Goal: Information Seeking & Learning: Check status

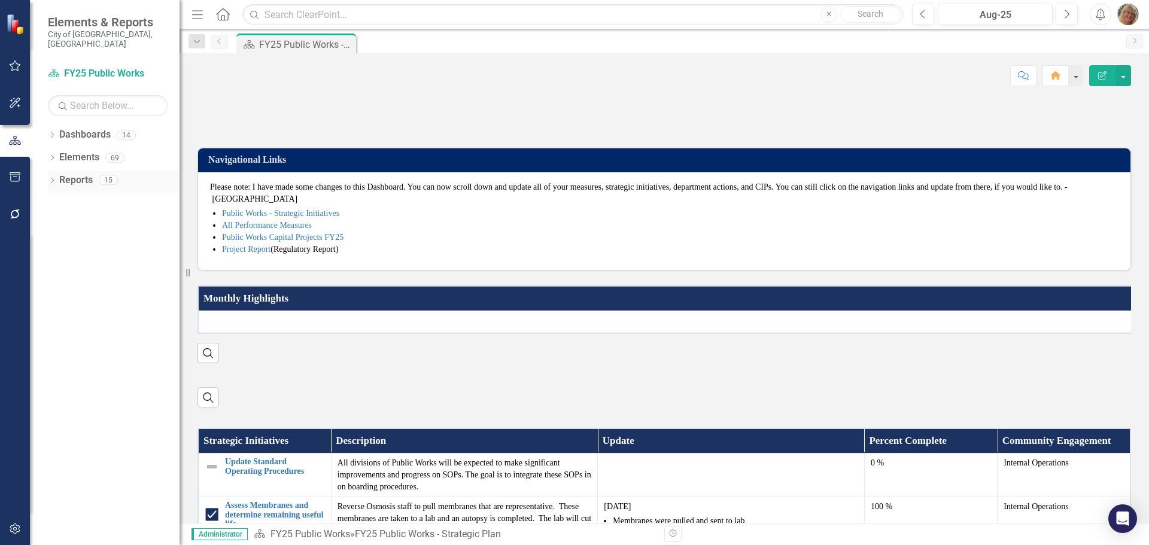
click at [51, 178] on icon "Dropdown" at bounding box center [52, 181] width 8 height 7
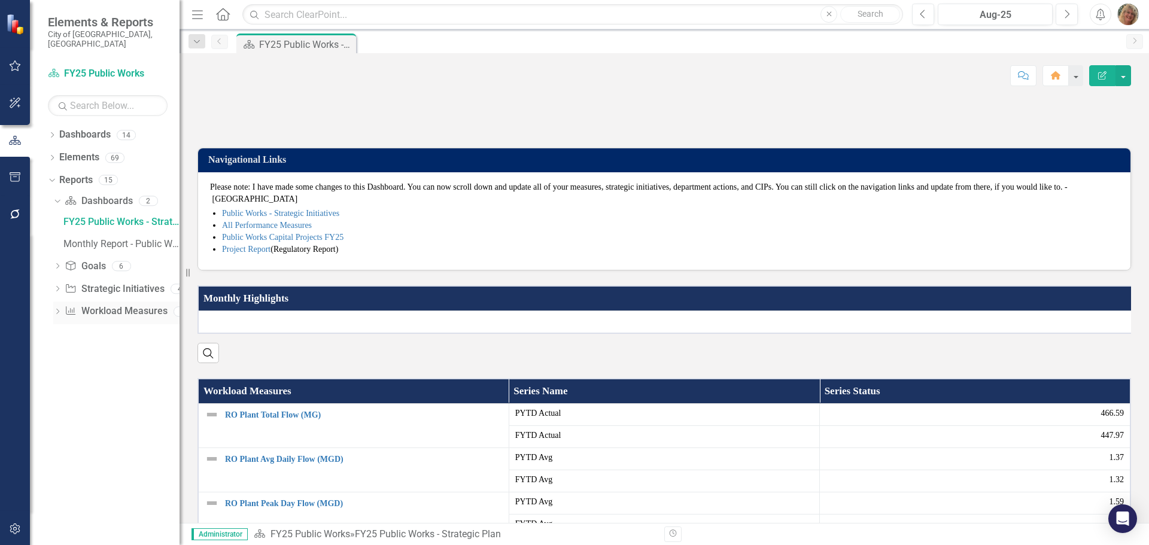
click at [87, 305] on link "Workload Measures Workload Measures" at bounding box center [116, 312] width 102 height 14
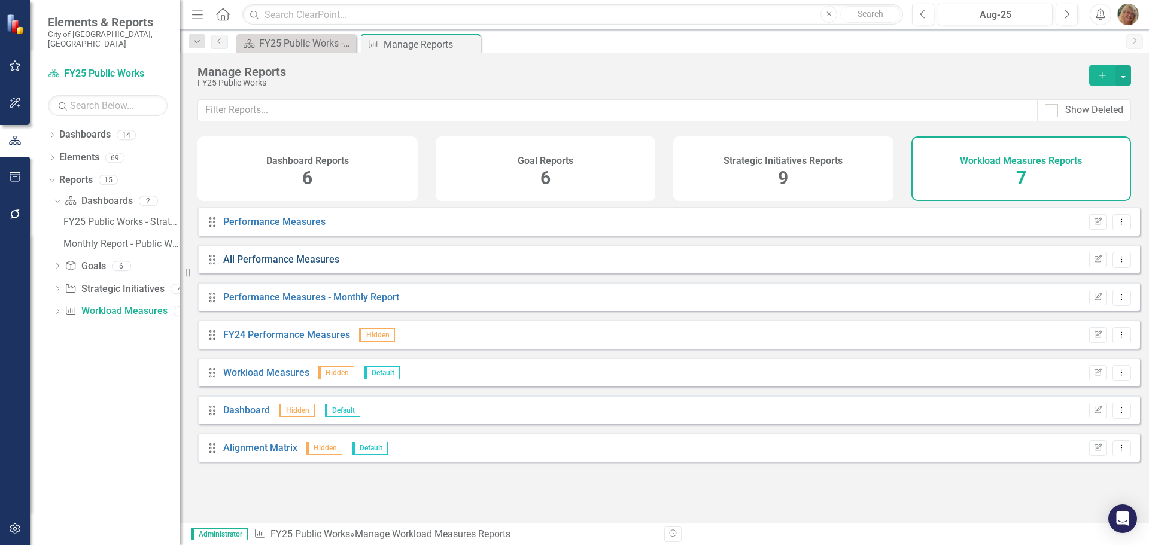
click at [238, 265] on link "All Performance Measures" at bounding box center [281, 259] width 116 height 11
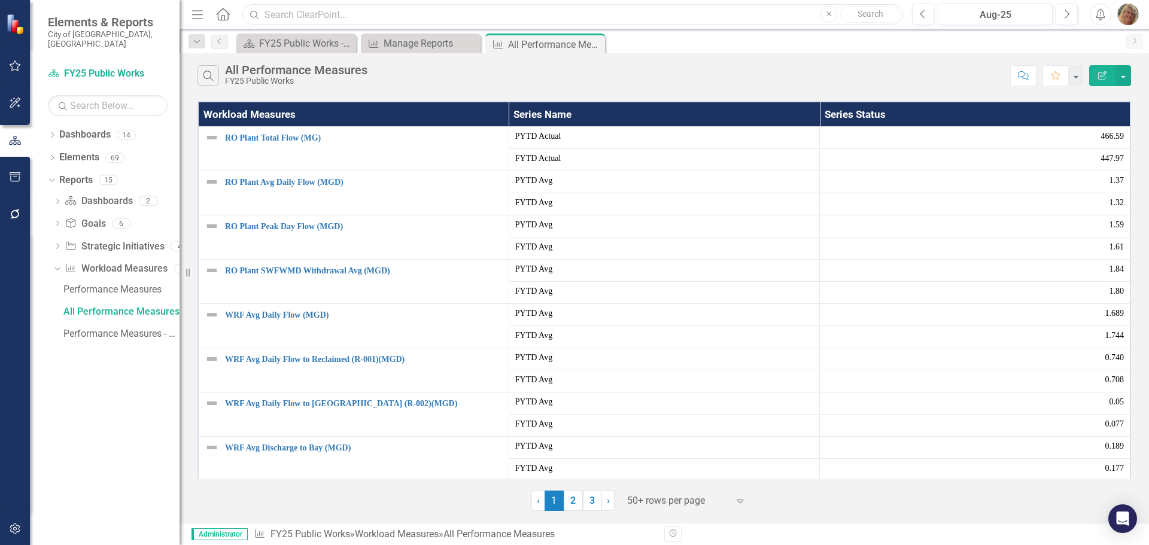
click at [312, 12] on input "text" at bounding box center [572, 14] width 661 height 21
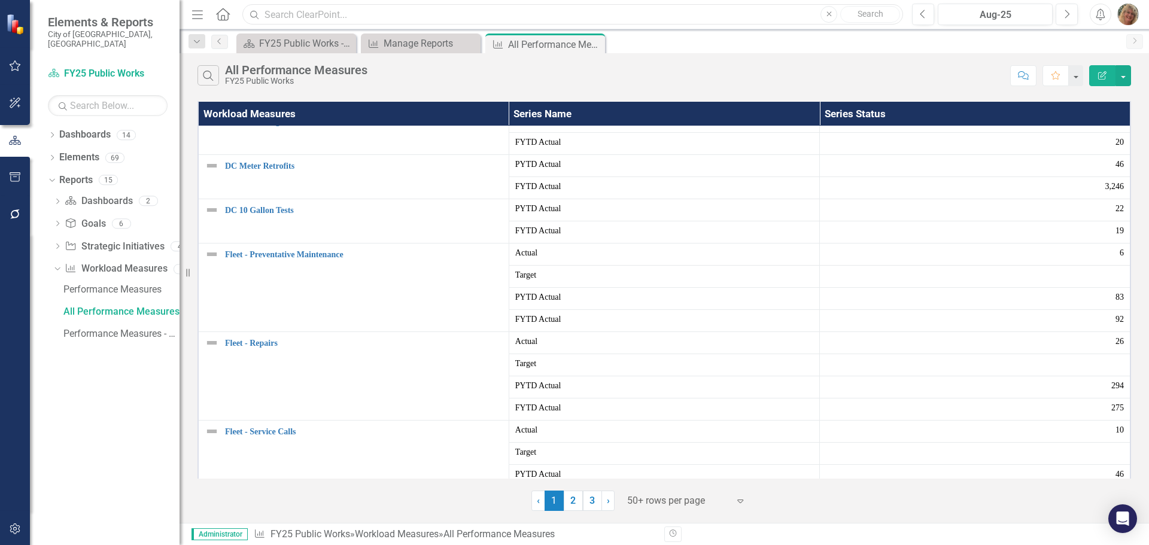
scroll to position [778, 0]
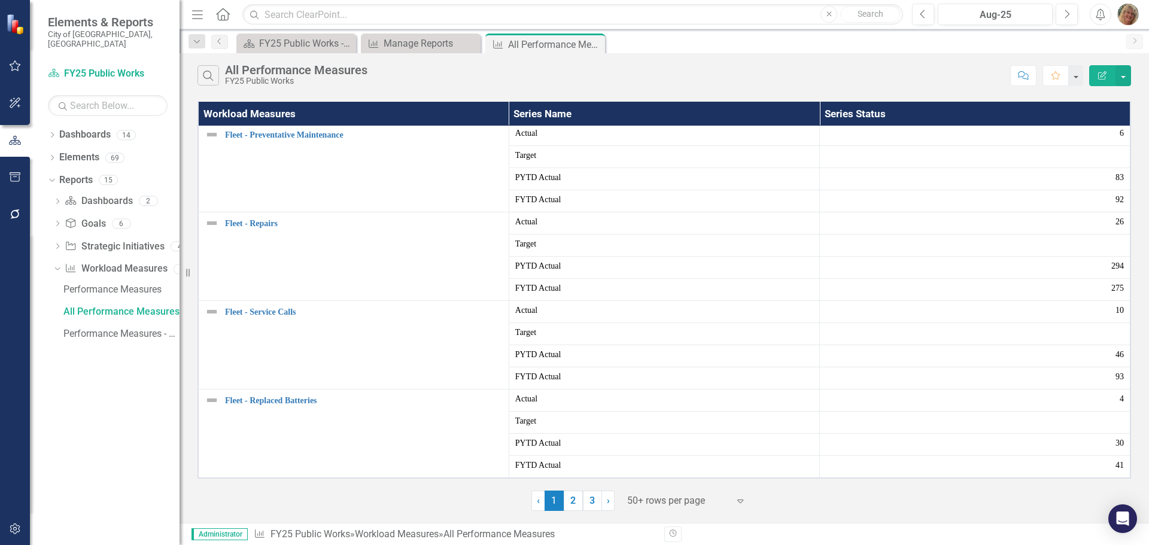
click at [661, 503] on div at bounding box center [678, 501] width 102 height 16
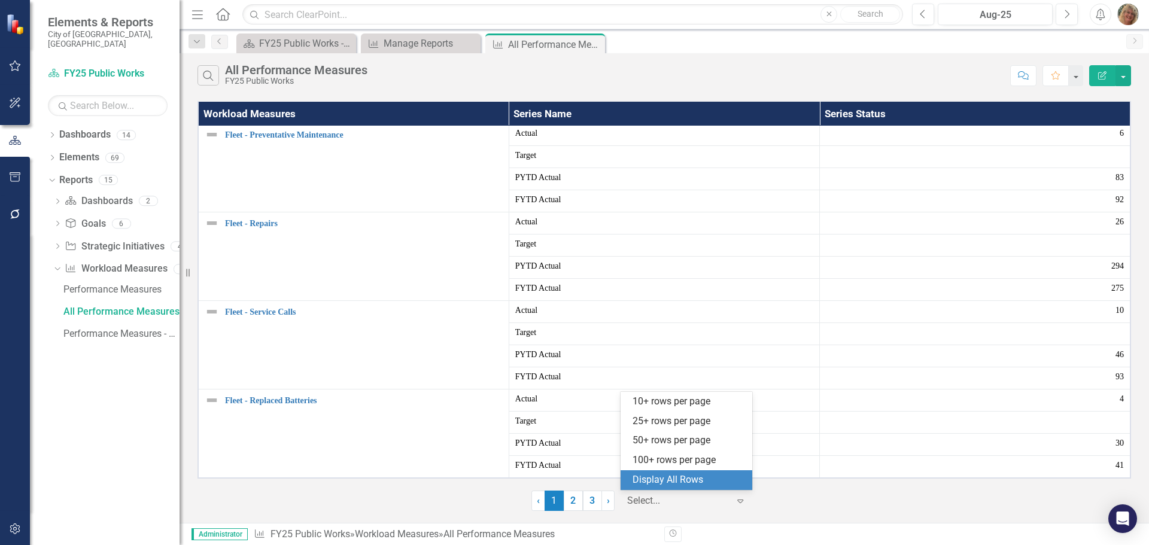
click at [688, 478] on div "Display All Rows" at bounding box center [689, 481] width 113 height 14
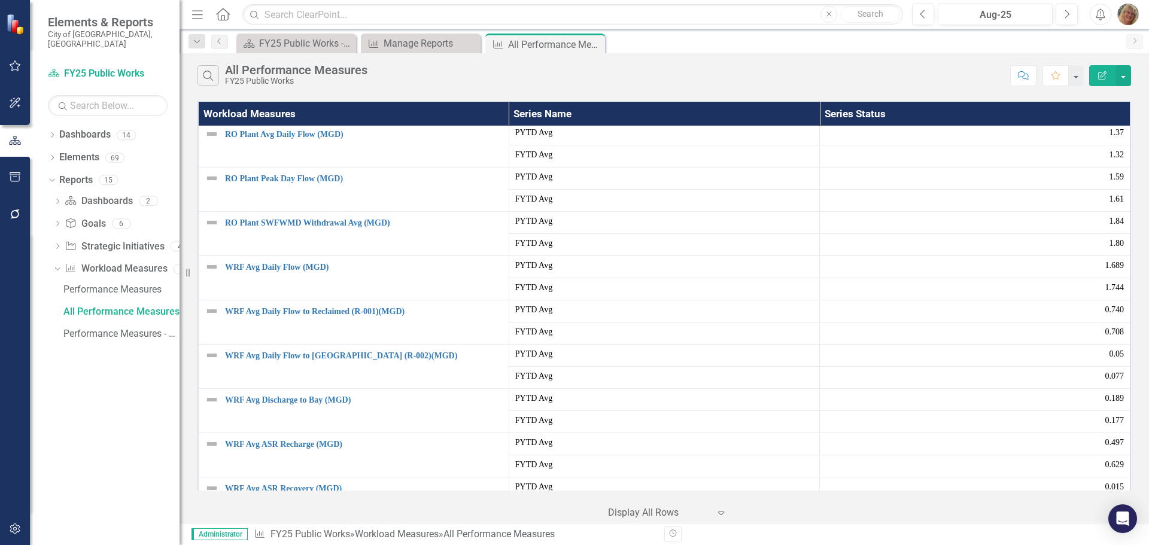
scroll to position [0, 0]
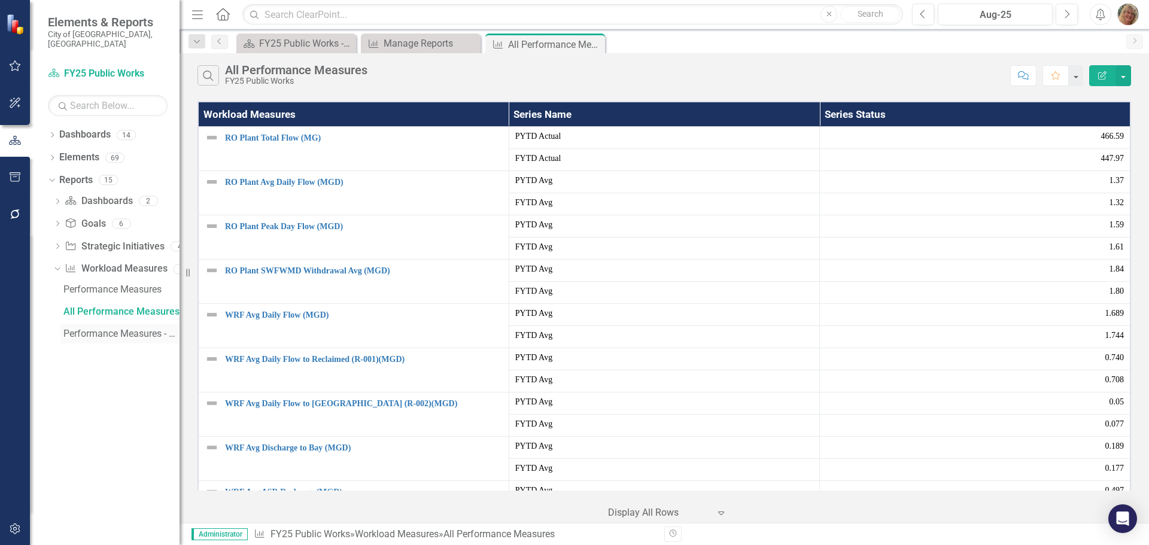
click at [90, 329] on div "Performance Measures - Monthly Report" at bounding box center [121, 334] width 116 height 11
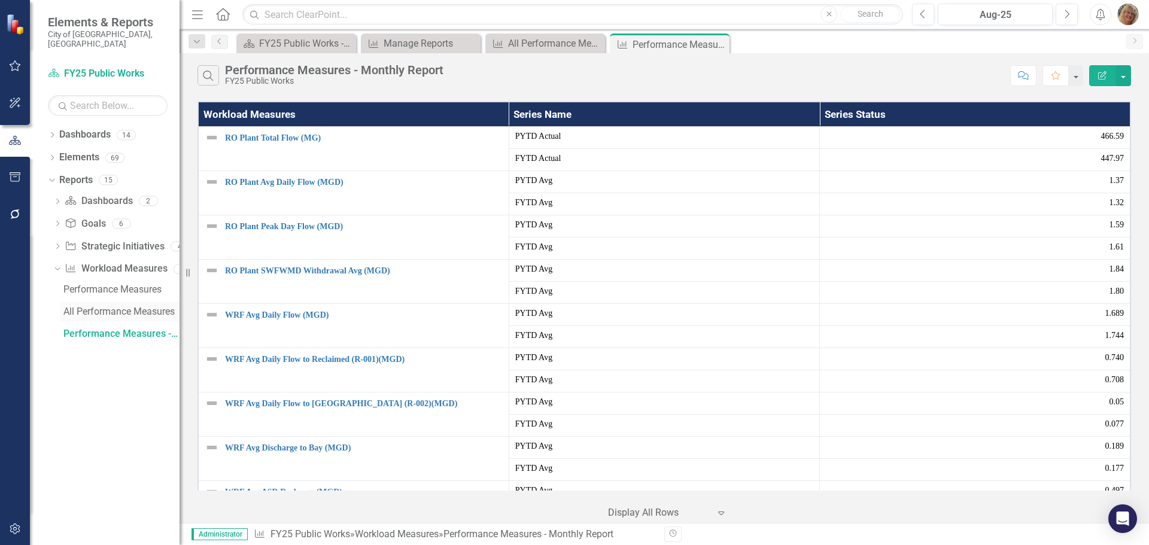
click at [105, 306] on div "All Performance Measures" at bounding box center [121, 311] width 116 height 11
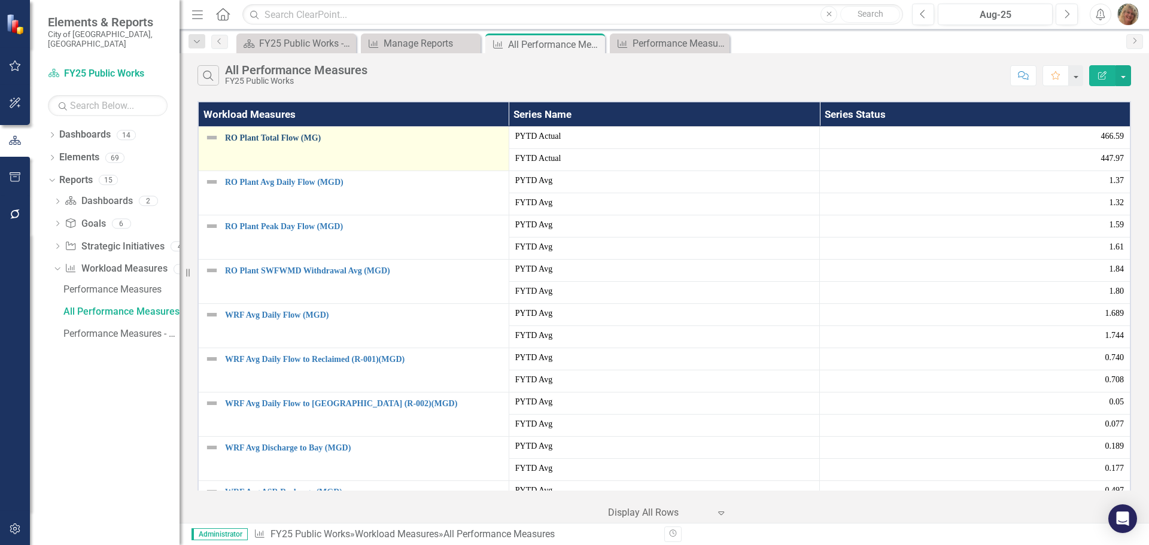
click at [243, 140] on link "RO Plant Total Flow (MG)" at bounding box center [364, 137] width 278 height 9
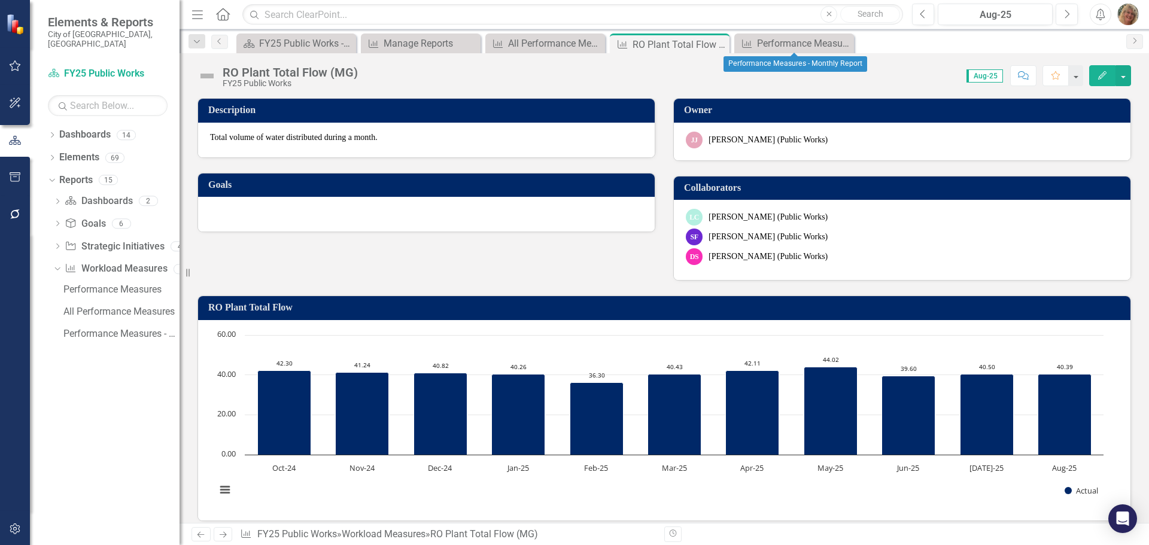
drag, startPoint x: 844, startPoint y: 44, endPoint x: 739, endPoint y: 44, distance: 104.8
click at [0, 0] on icon "Close" at bounding box center [0, 0] width 0 height 0
click at [722, 45] on icon "Close" at bounding box center [718, 45] width 12 height 10
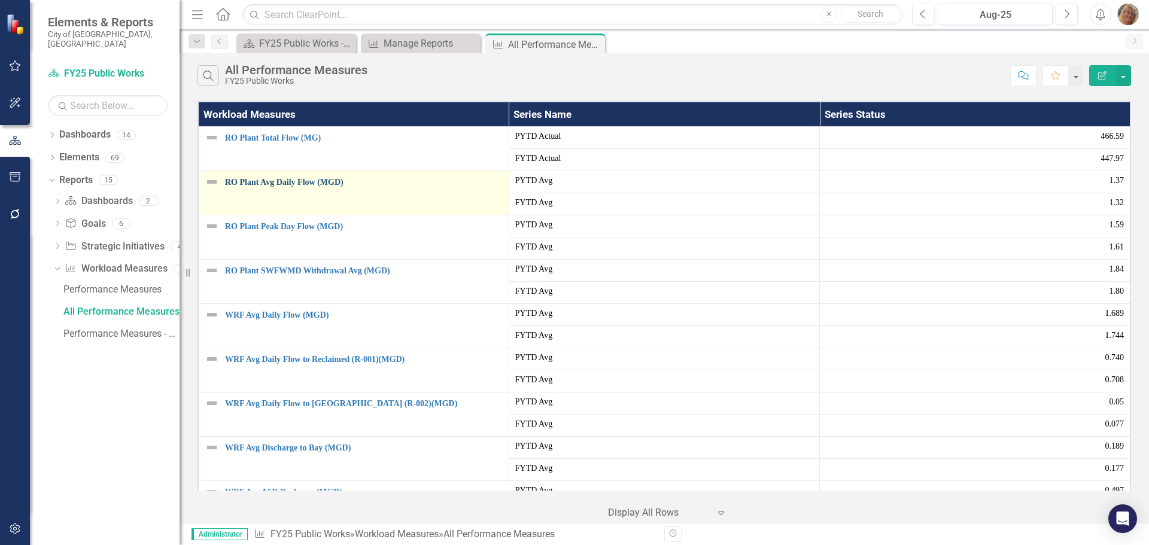
click at [250, 186] on link "RO Plant Avg Daily Flow (MGD)" at bounding box center [364, 182] width 278 height 9
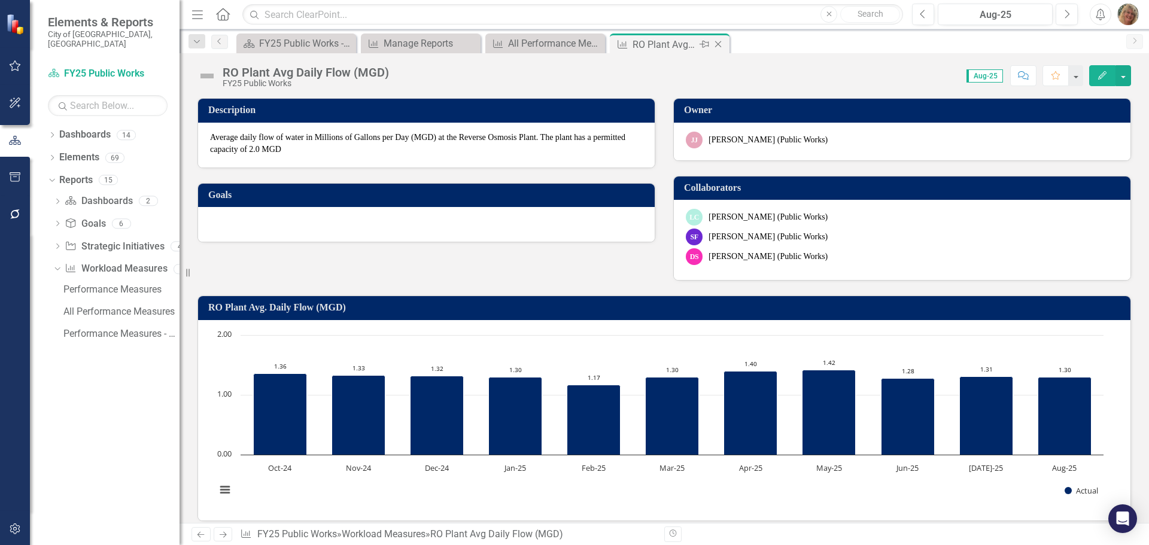
click at [722, 43] on icon "Close" at bounding box center [718, 45] width 12 height 10
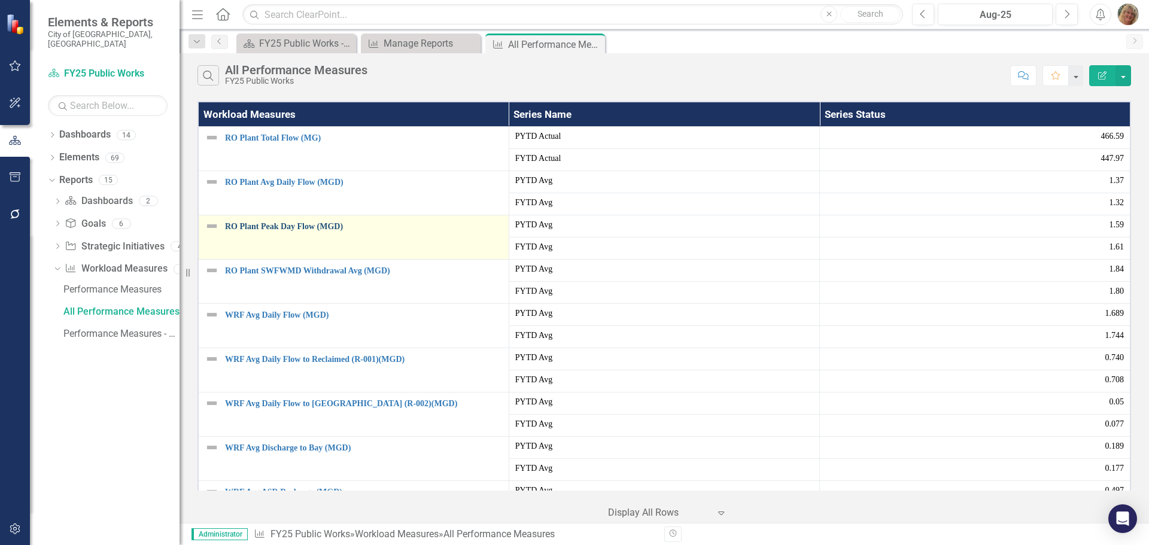
click at [299, 226] on link "RO Plant Peak Day Flow (MGD)" at bounding box center [364, 226] width 278 height 9
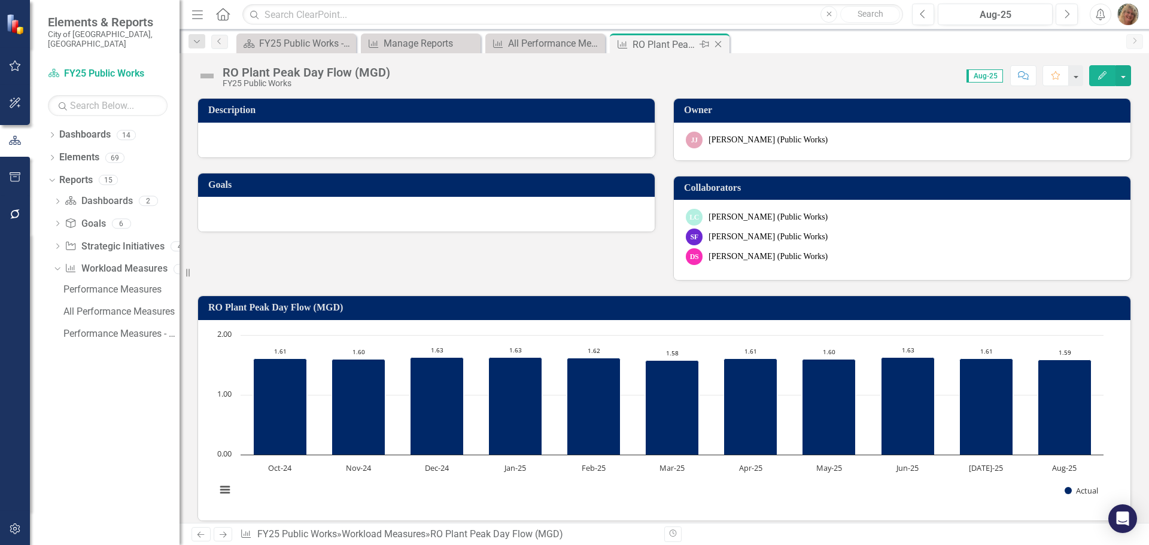
click at [721, 45] on icon "Close" at bounding box center [718, 45] width 12 height 10
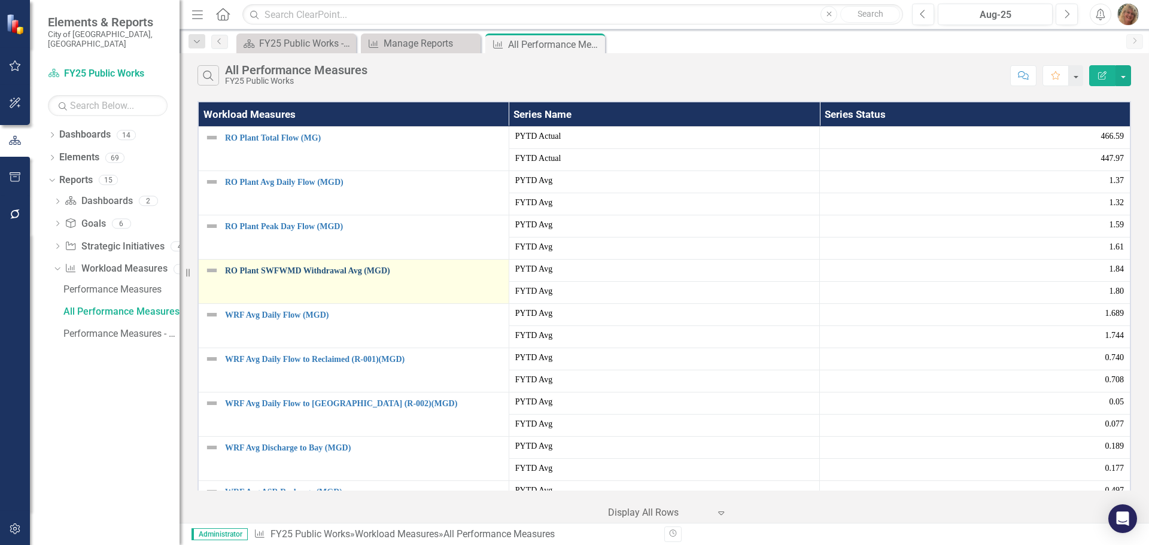
click at [317, 267] on link "RO Plant SWFWMD Withdrawal Avg (MGD)" at bounding box center [364, 270] width 278 height 9
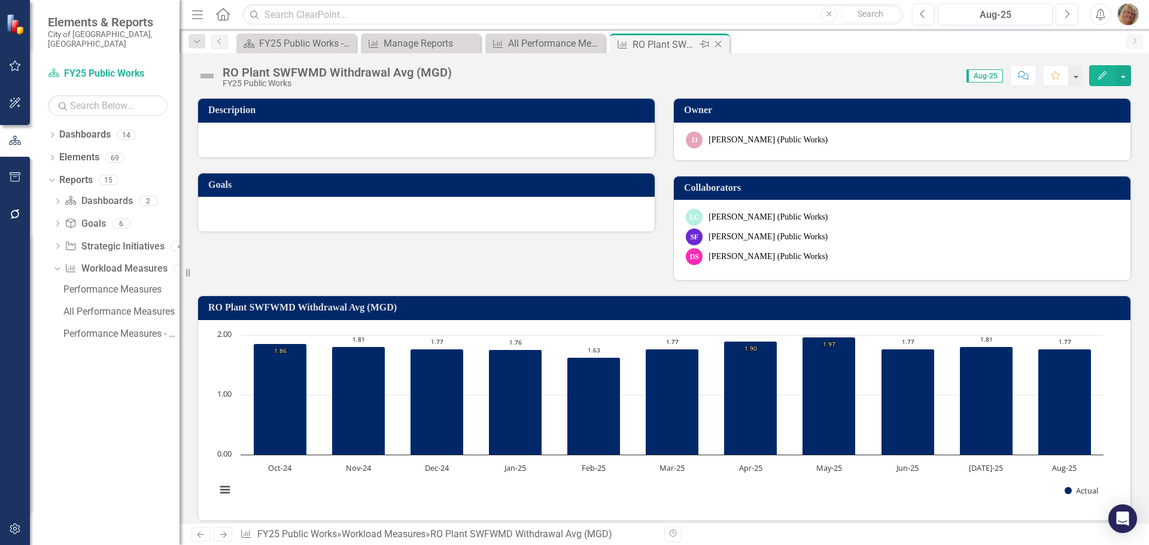
click at [720, 42] on icon "Close" at bounding box center [718, 45] width 12 height 10
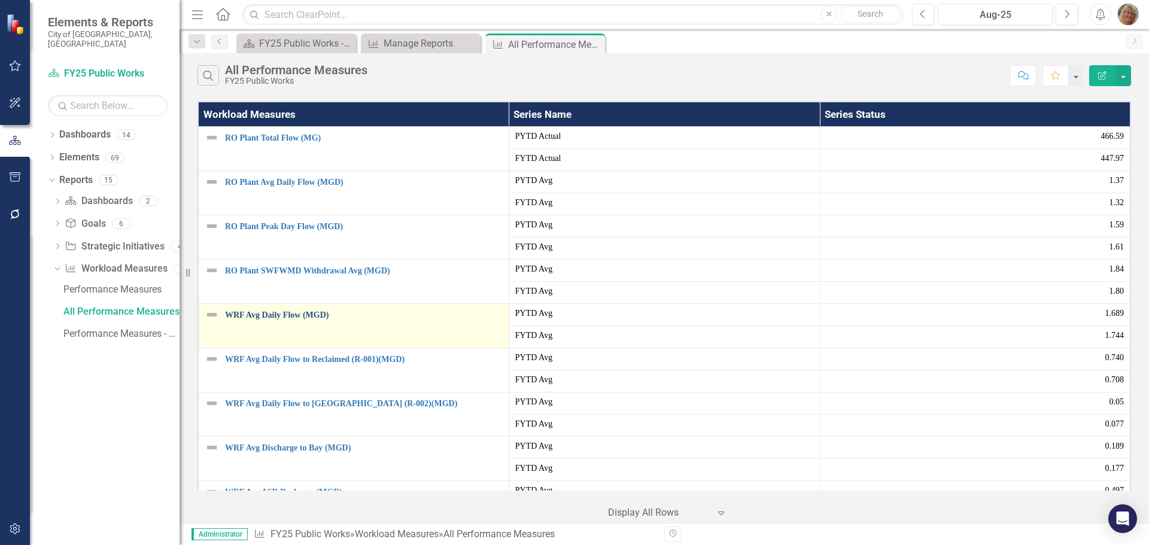
click at [288, 318] on link "WRF Avg Daily Flow (MGD)" at bounding box center [364, 315] width 278 height 9
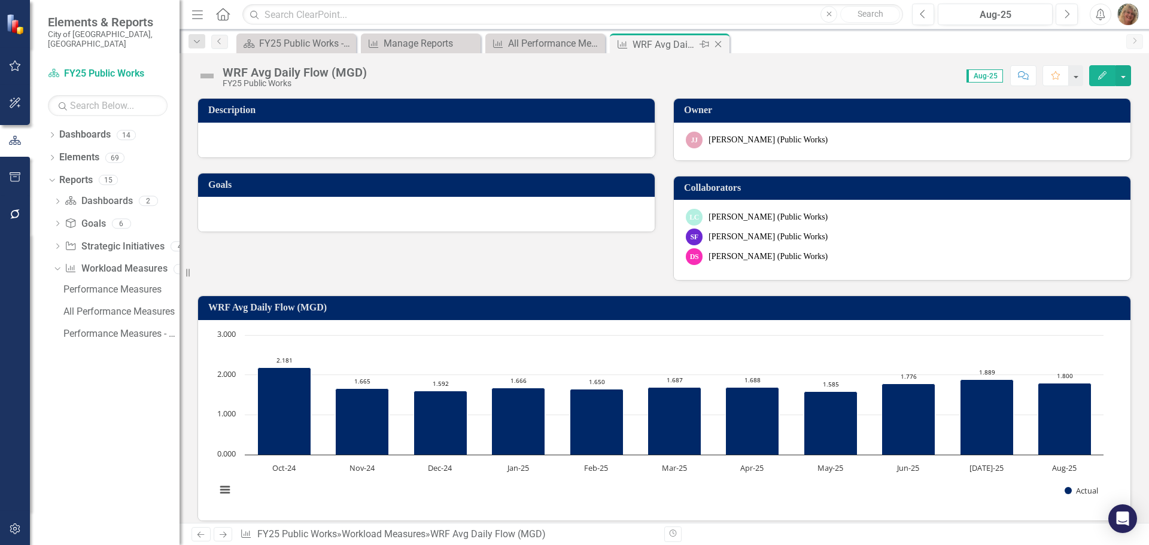
click at [718, 44] on icon "Close" at bounding box center [718, 45] width 12 height 10
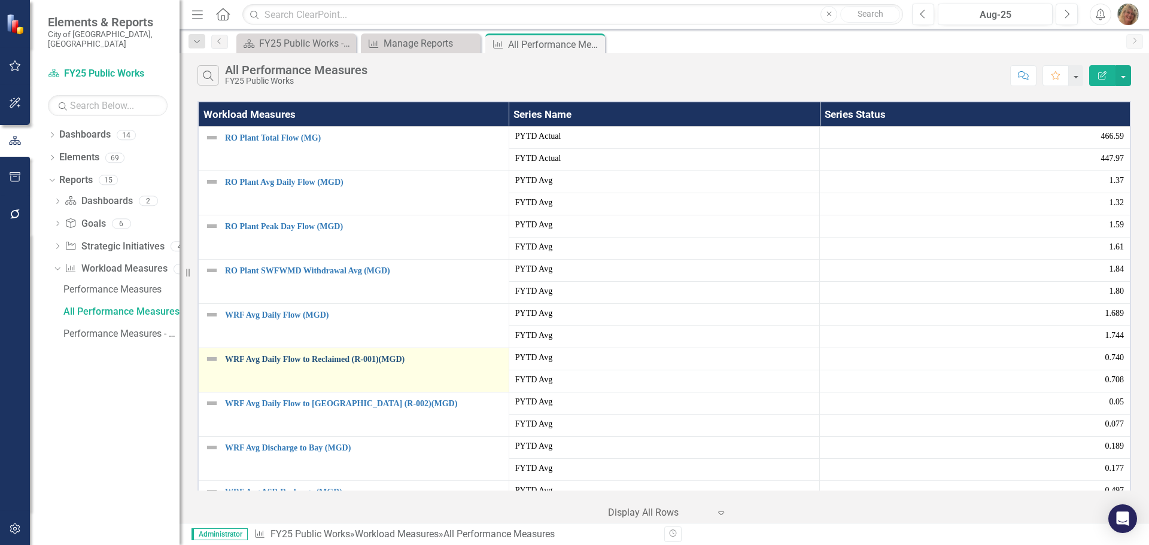
click at [310, 358] on link "WRF Avg Daily Flow to Reclaimed (R-001)(MGD)" at bounding box center [364, 359] width 278 height 9
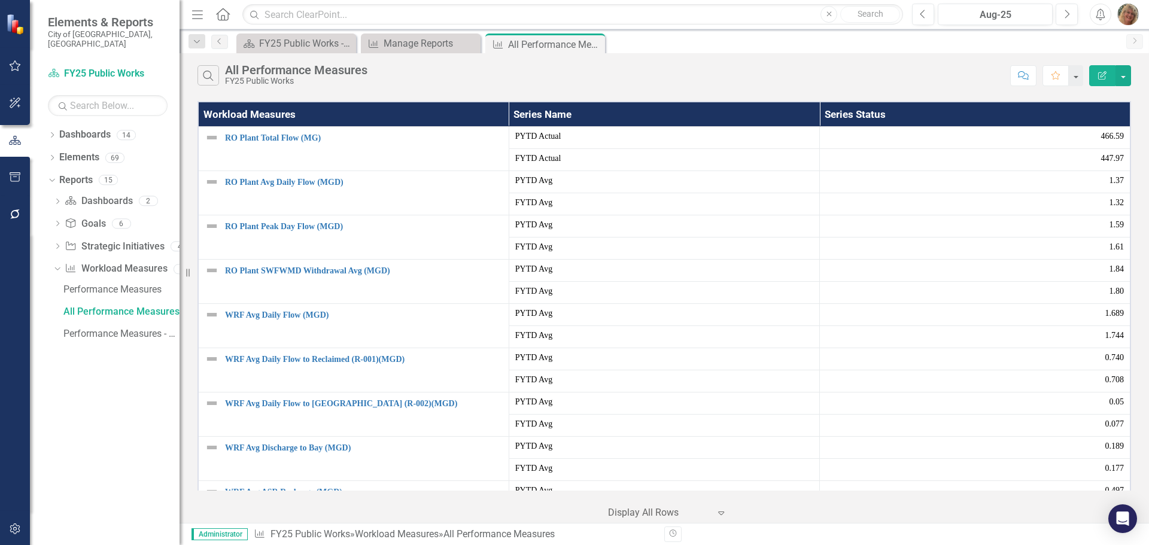
scroll to position [479, 0]
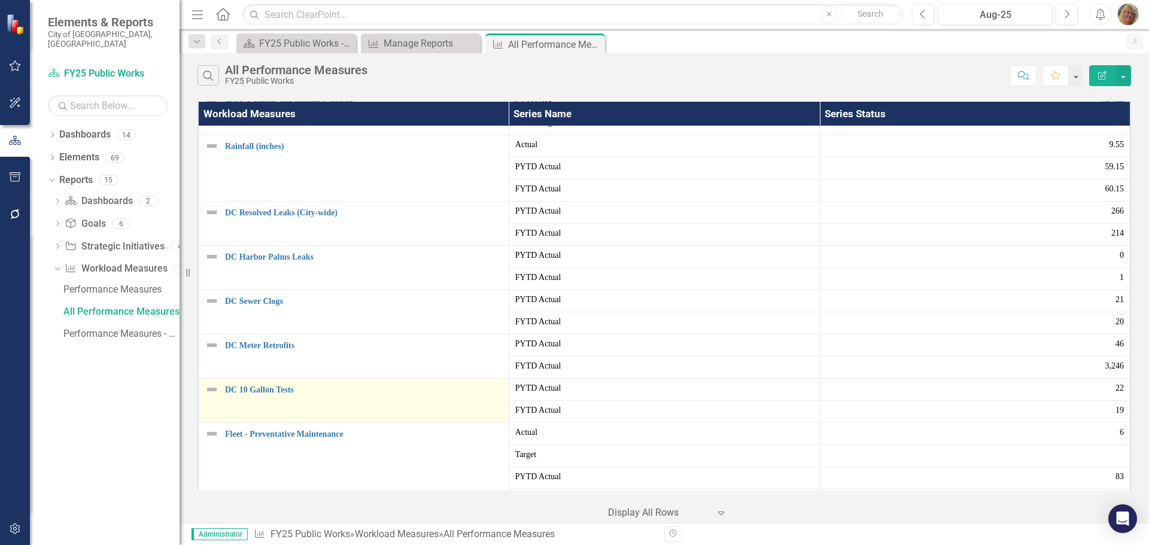
click at [254, 397] on td "DC 10 Gallon Tests Link Map View Link Map Edit Edit Workload Measures Link Open…" at bounding box center [353, 401] width 311 height 44
click at [260, 394] on link "DC 10 Gallon Tests" at bounding box center [364, 390] width 278 height 9
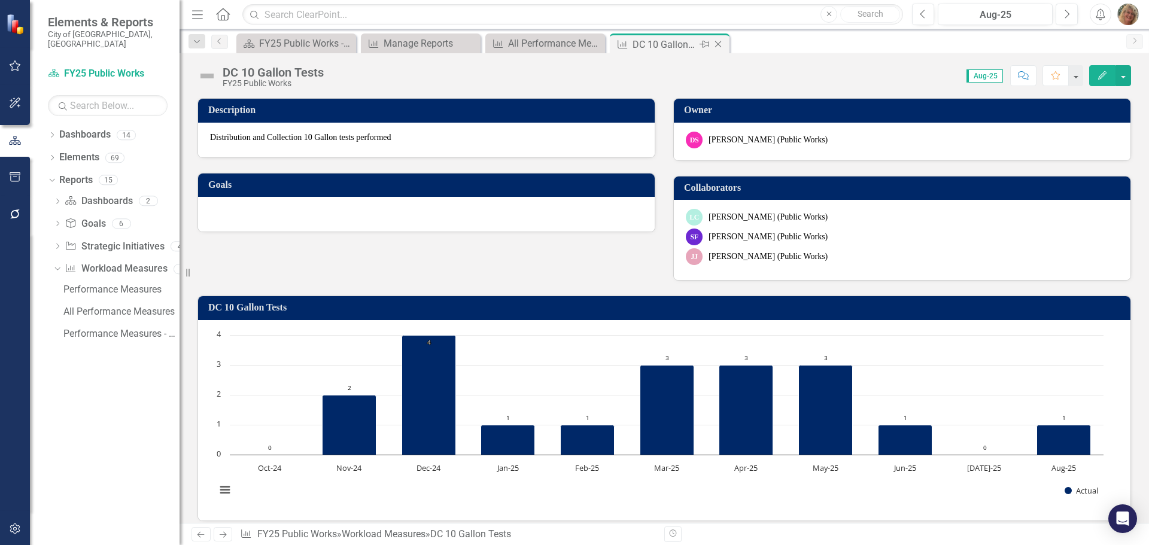
click at [717, 41] on icon "Close" at bounding box center [718, 45] width 12 height 10
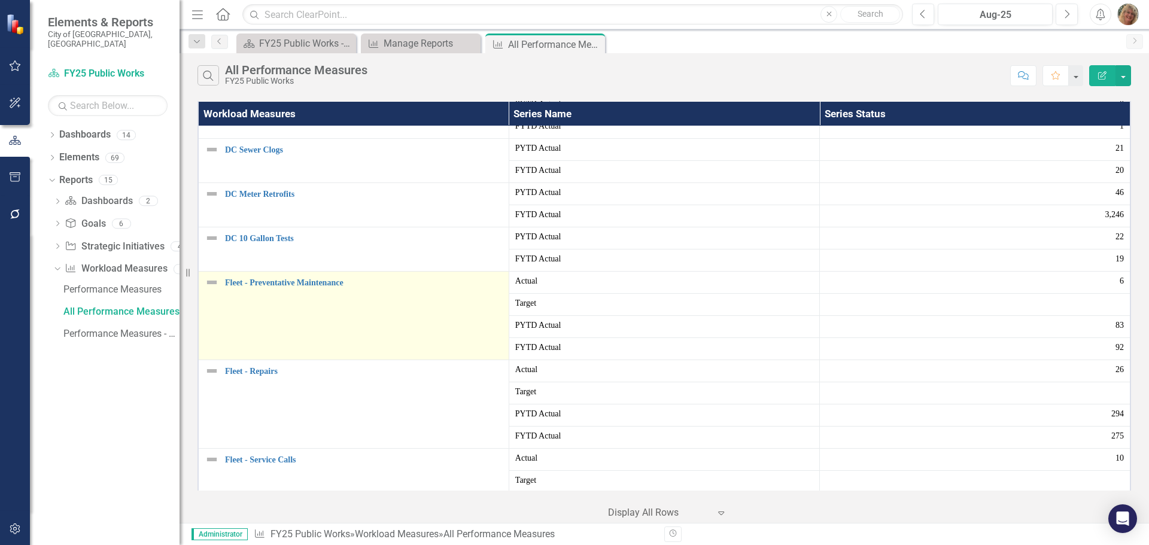
scroll to position [658, 0]
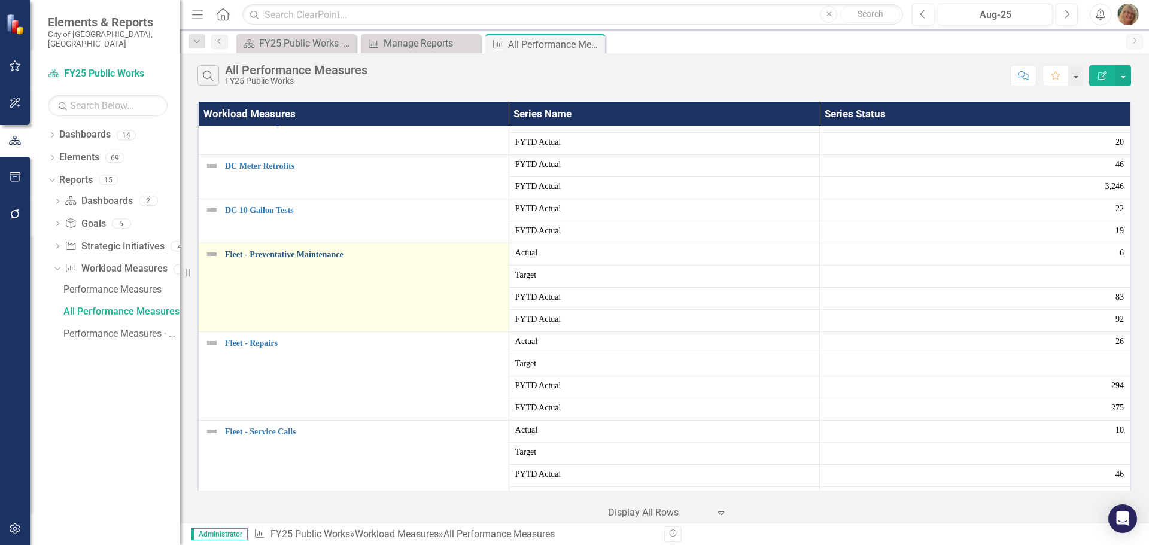
click at [277, 257] on link "Fleet - Preventative Maintenance" at bounding box center [364, 254] width 278 height 9
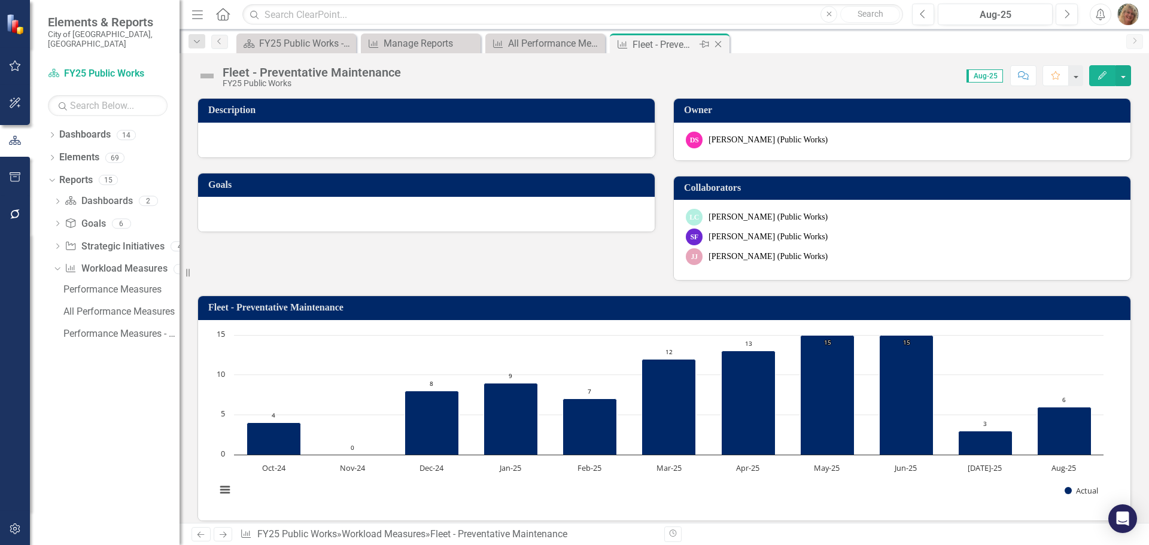
click at [718, 44] on icon at bounding box center [718, 44] width 7 height 7
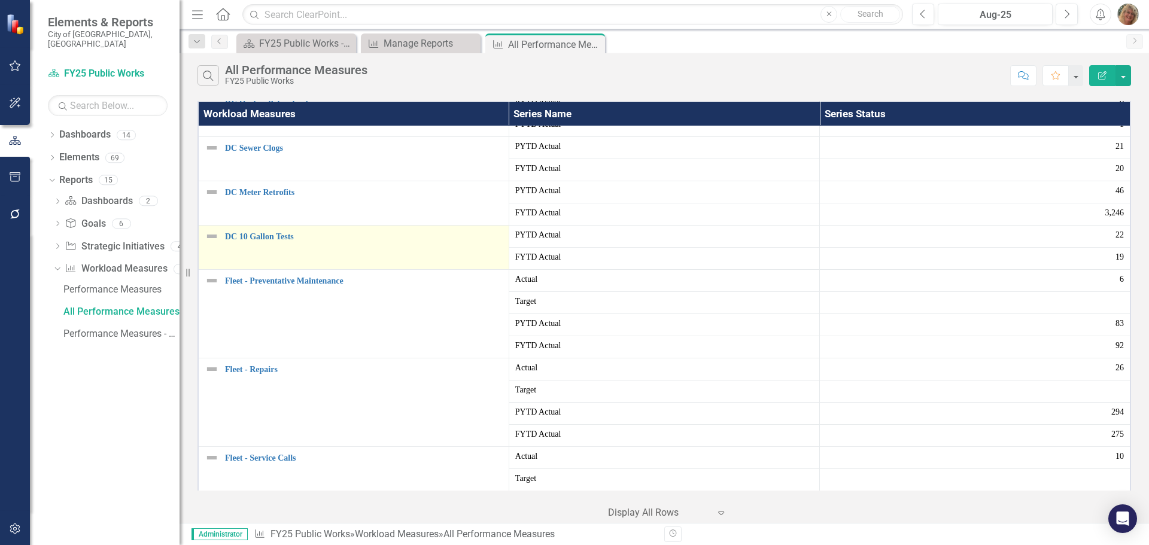
scroll to position [658, 0]
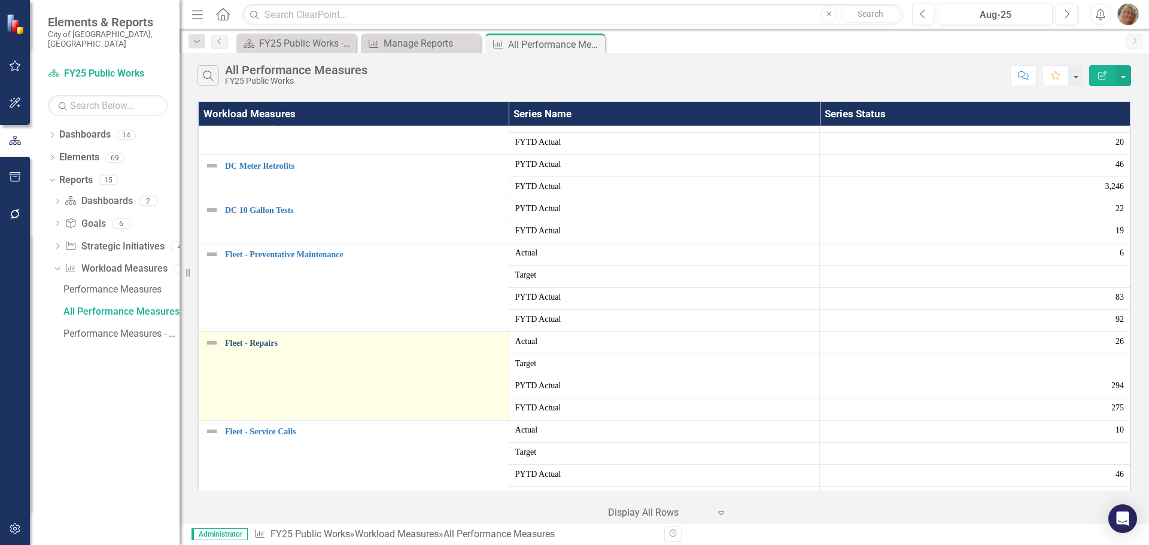
click at [269, 342] on link "Fleet - Repairs" at bounding box center [364, 343] width 278 height 9
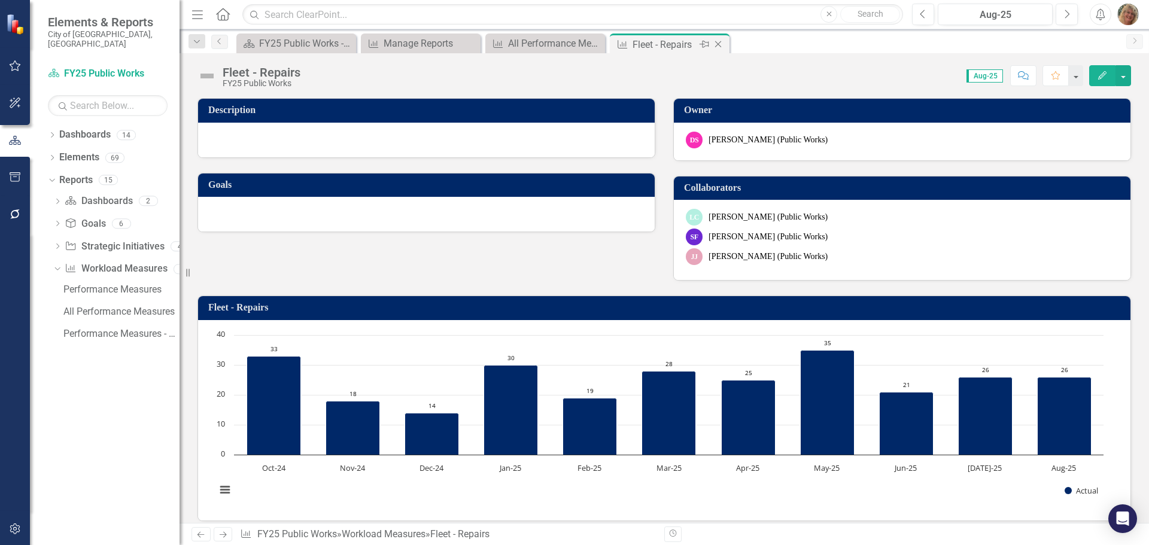
click at [723, 43] on icon "Close" at bounding box center [718, 45] width 12 height 10
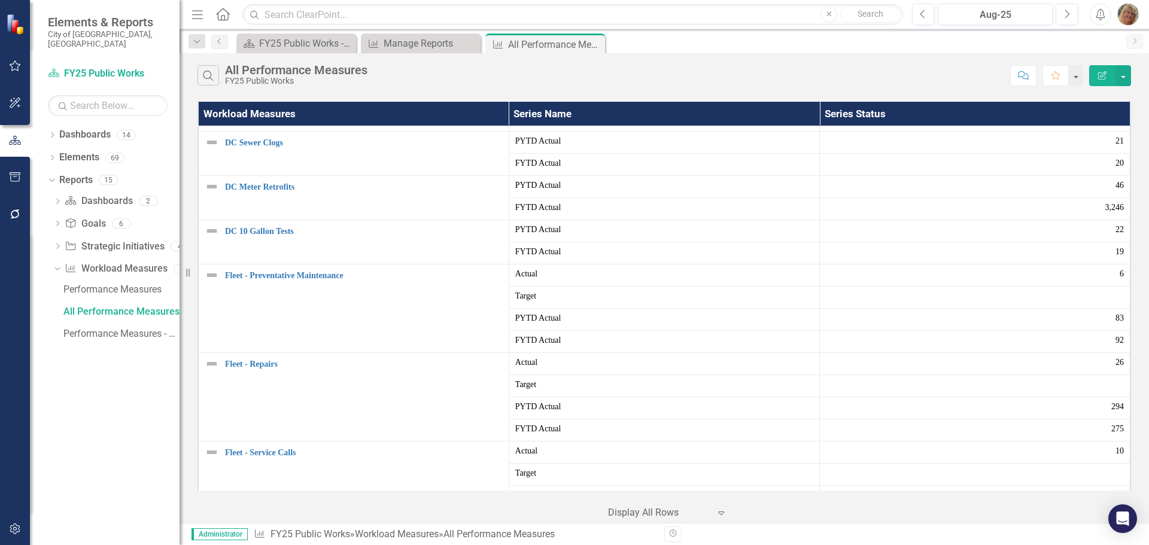
scroll to position [658, 0]
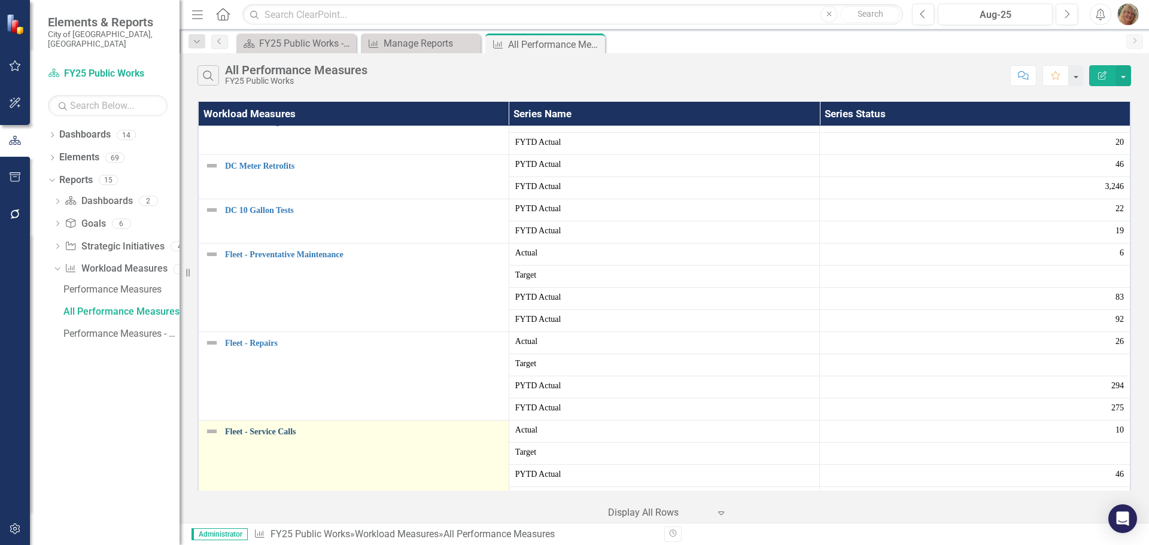
click at [267, 433] on link "Fleet - Service Calls" at bounding box center [364, 431] width 278 height 9
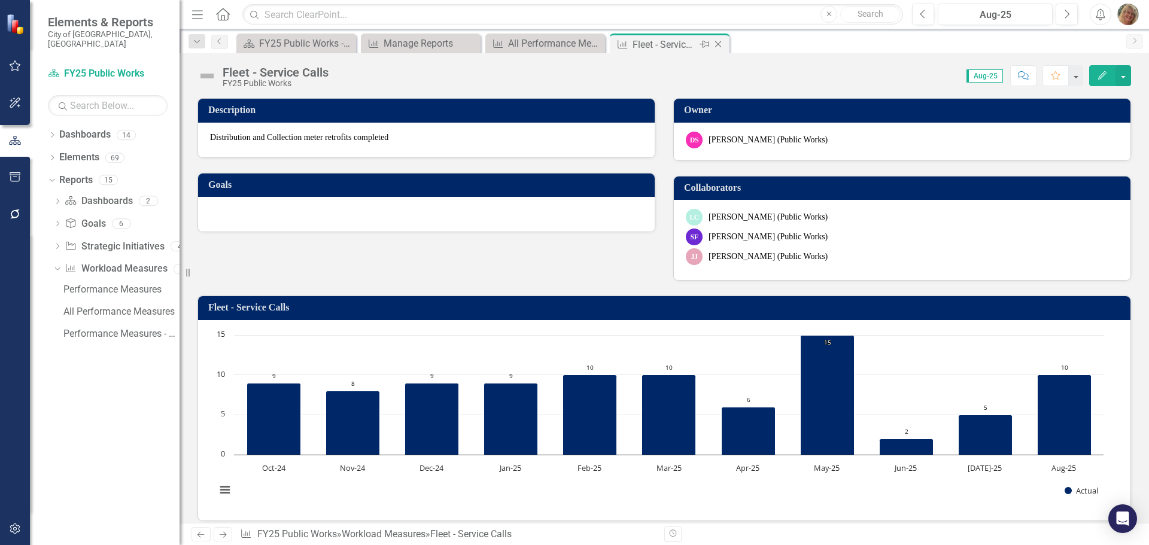
click at [719, 42] on icon "Close" at bounding box center [718, 45] width 12 height 10
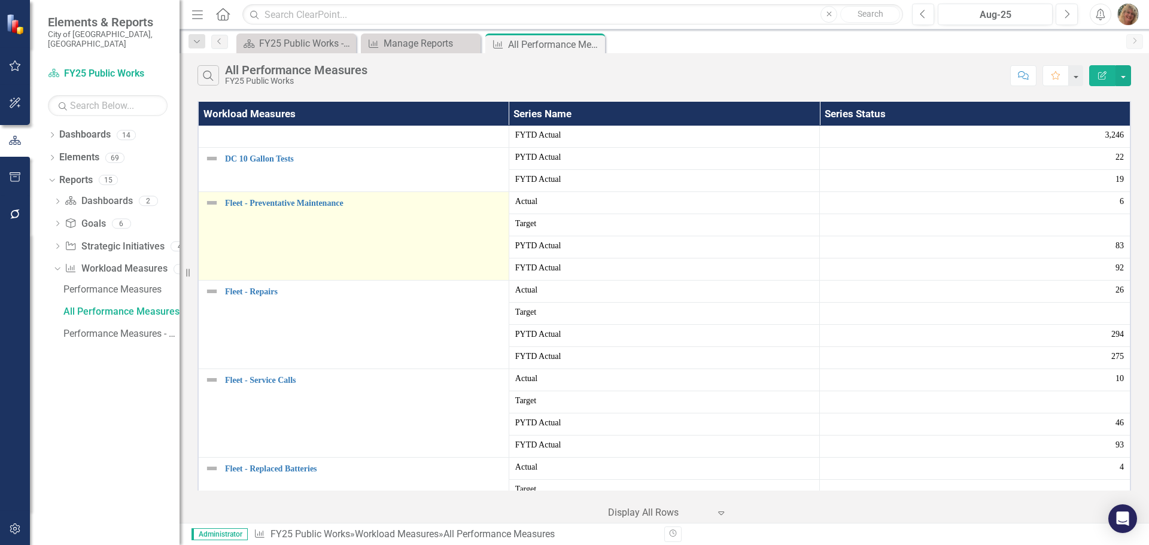
scroll to position [718, 0]
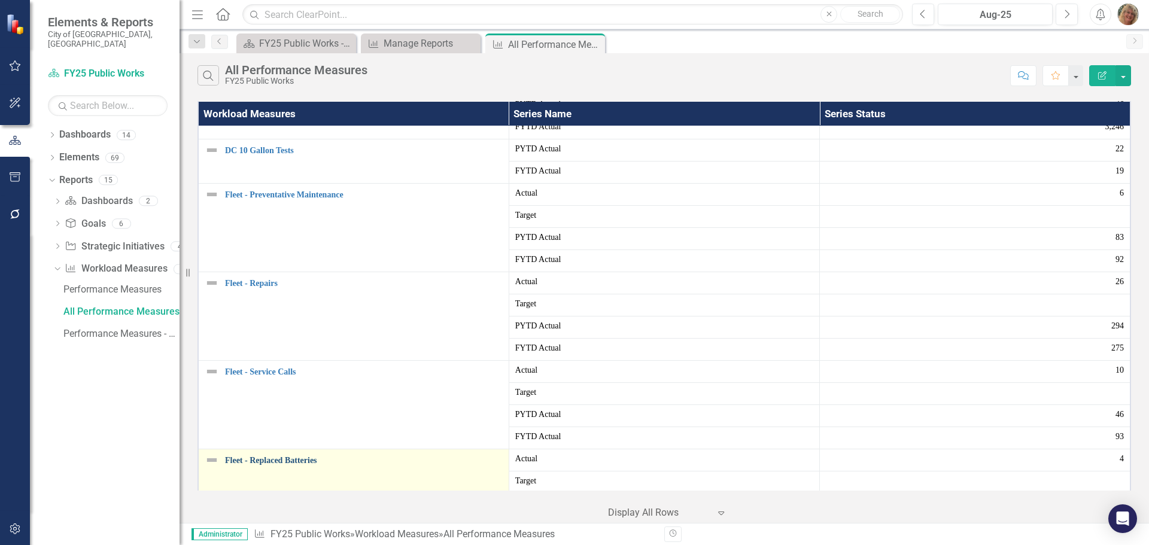
click at [265, 457] on link "Fleet - Replaced Batteries" at bounding box center [364, 460] width 278 height 9
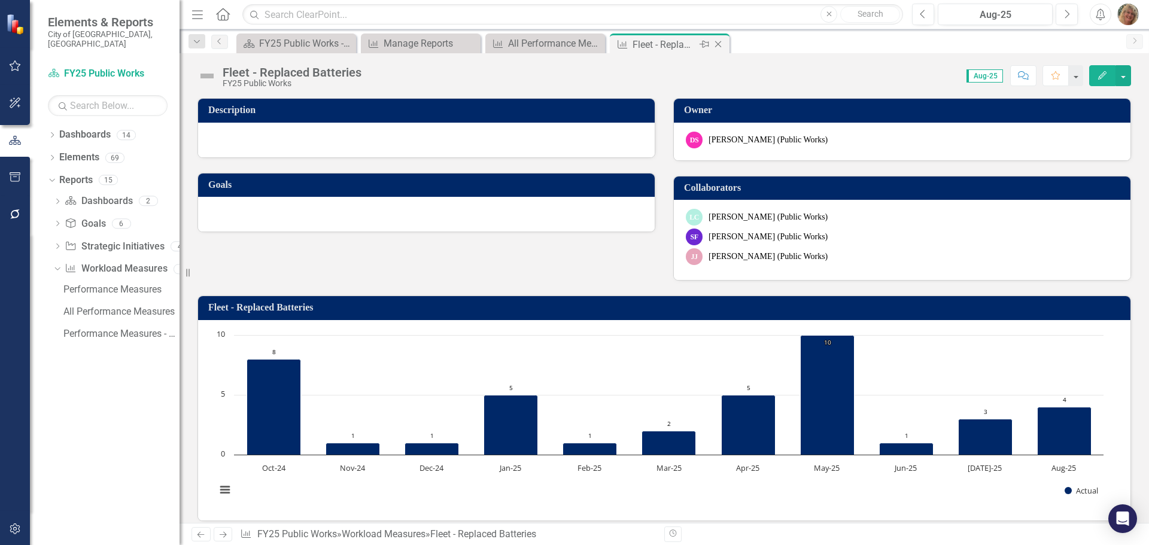
click at [718, 45] on icon at bounding box center [718, 44] width 7 height 7
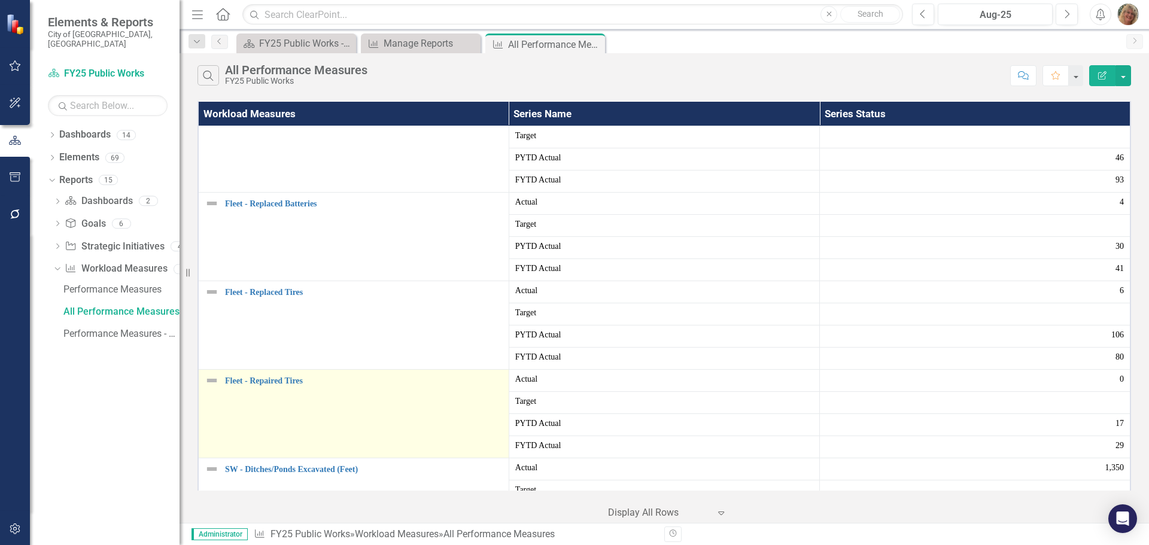
scroll to position [958, 0]
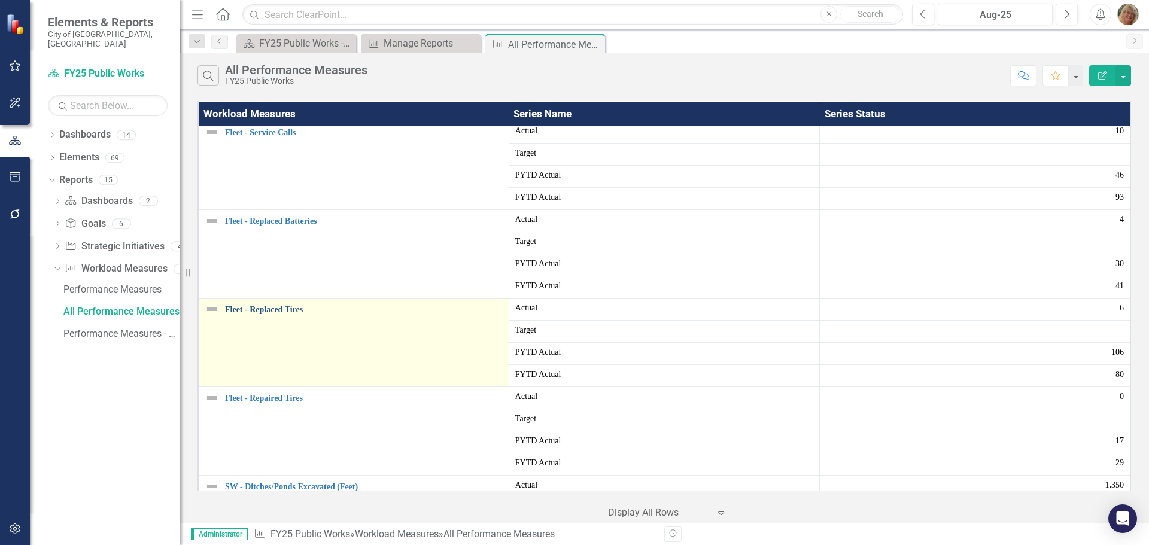
click at [251, 311] on link "Fleet - Replaced Tires" at bounding box center [364, 309] width 278 height 9
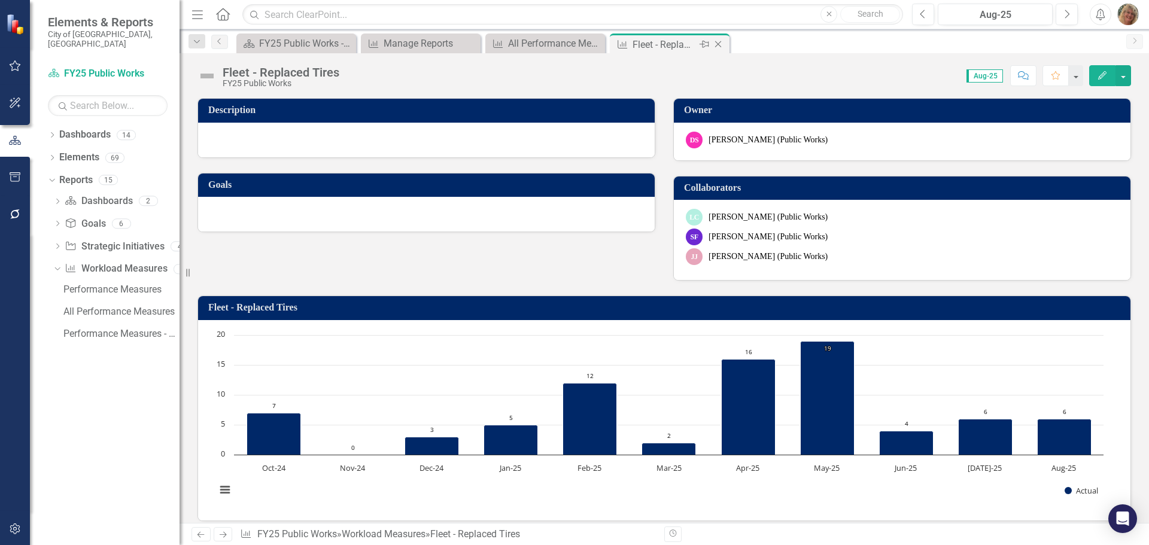
click at [717, 47] on icon "Close" at bounding box center [718, 45] width 12 height 10
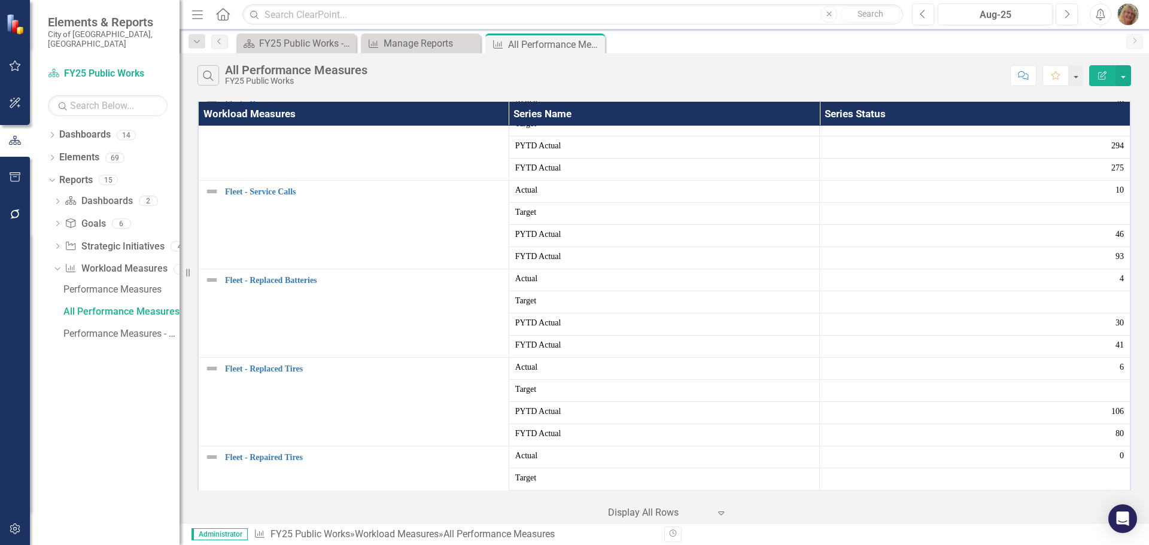
scroll to position [958, 0]
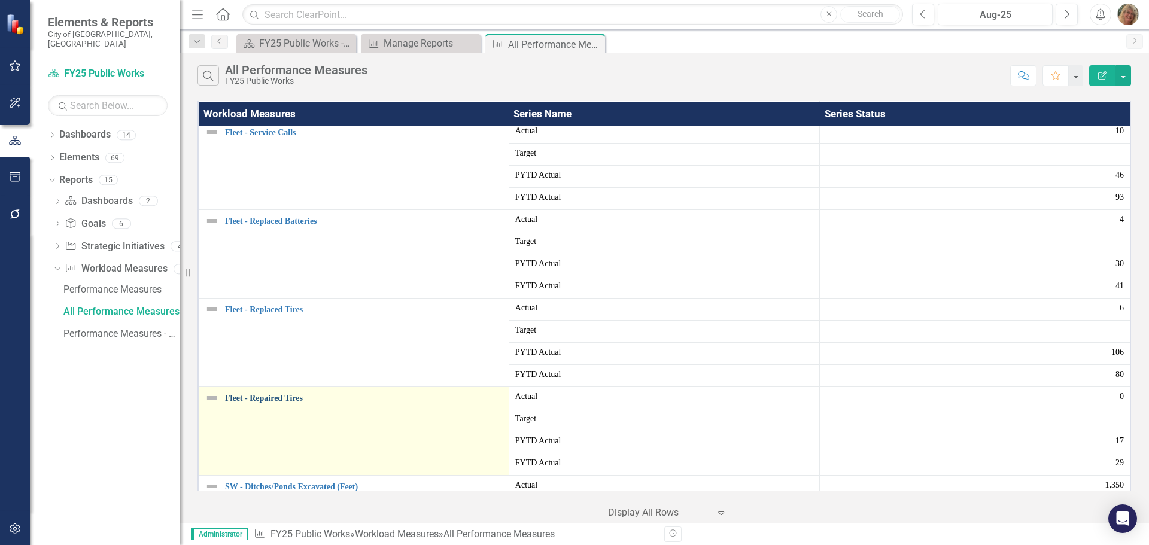
click at [265, 397] on link "Fleet - Repaired Tires" at bounding box center [364, 398] width 278 height 9
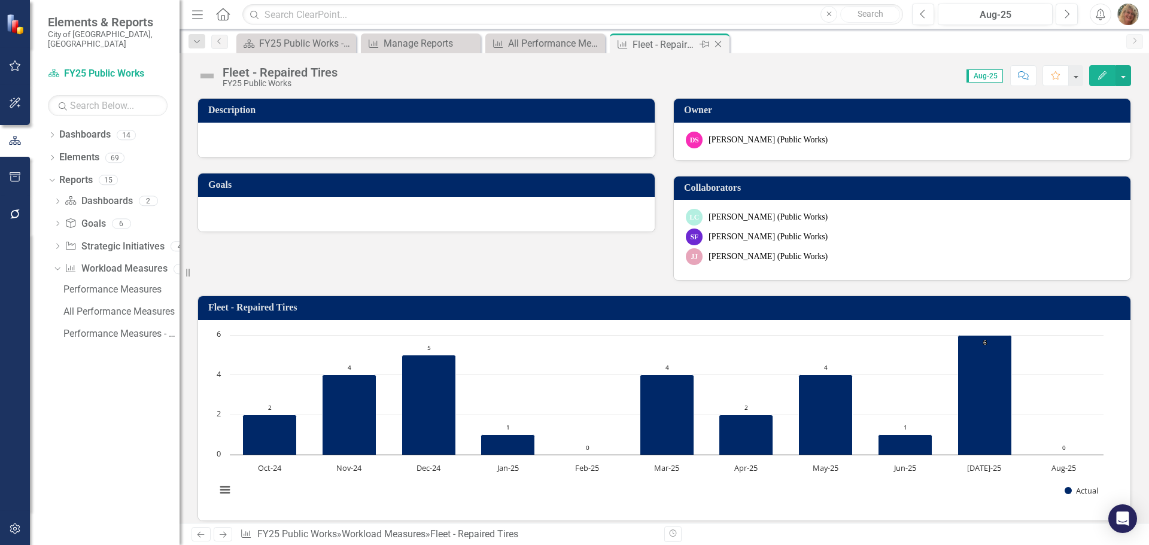
click at [716, 42] on icon at bounding box center [718, 44] width 7 height 7
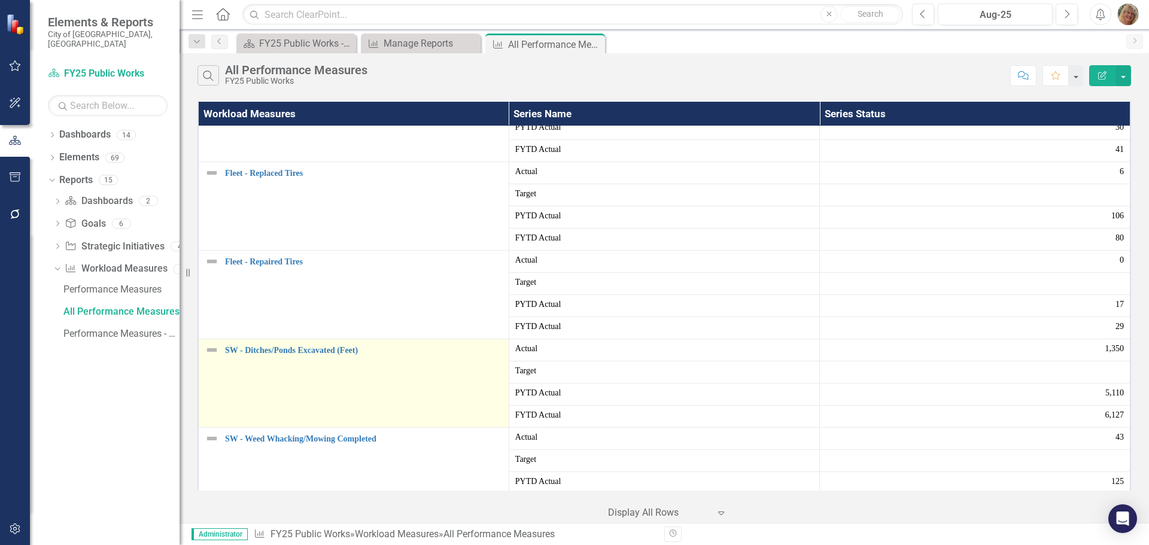
scroll to position [1078, 0]
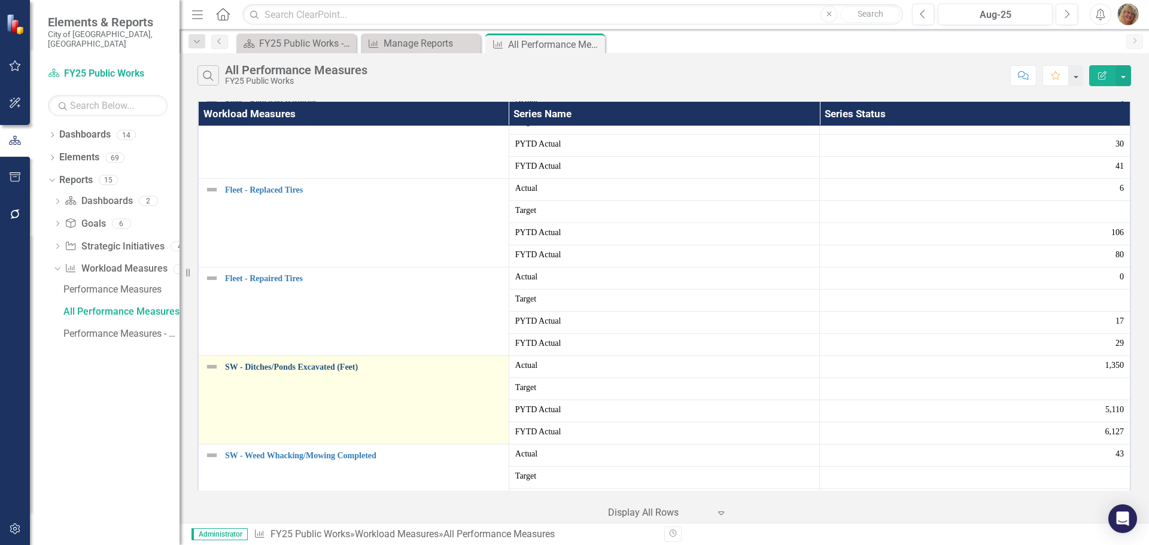
click at [262, 366] on link "SW - Ditches/Ponds Excavated (Feet)" at bounding box center [364, 367] width 278 height 9
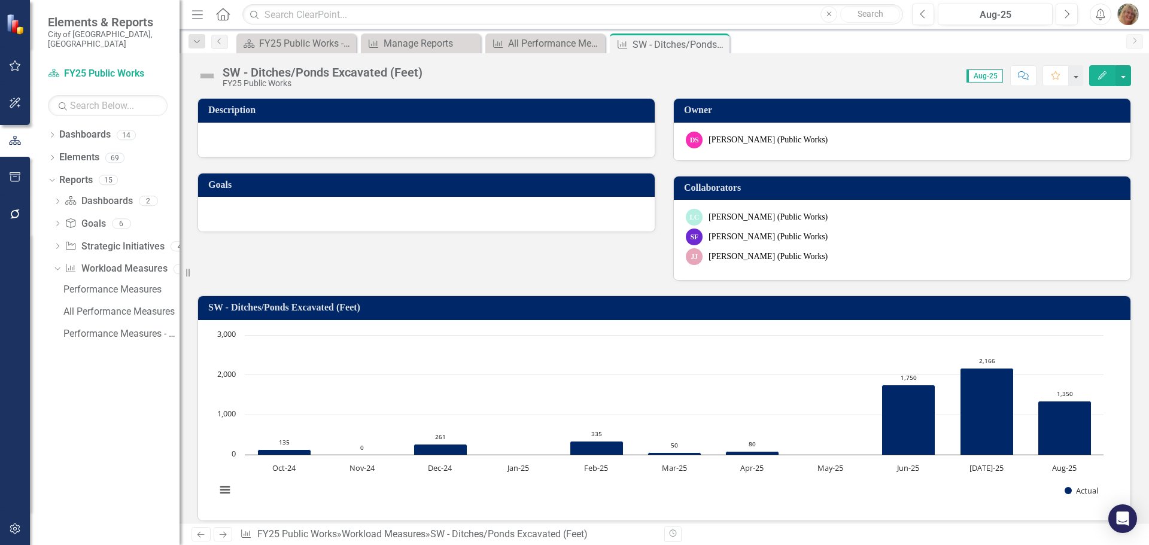
drag, startPoint x: 718, startPoint y: 43, endPoint x: 712, endPoint y: 43, distance: 6.0
click at [0, 0] on icon "Close" at bounding box center [0, 0] width 0 height 0
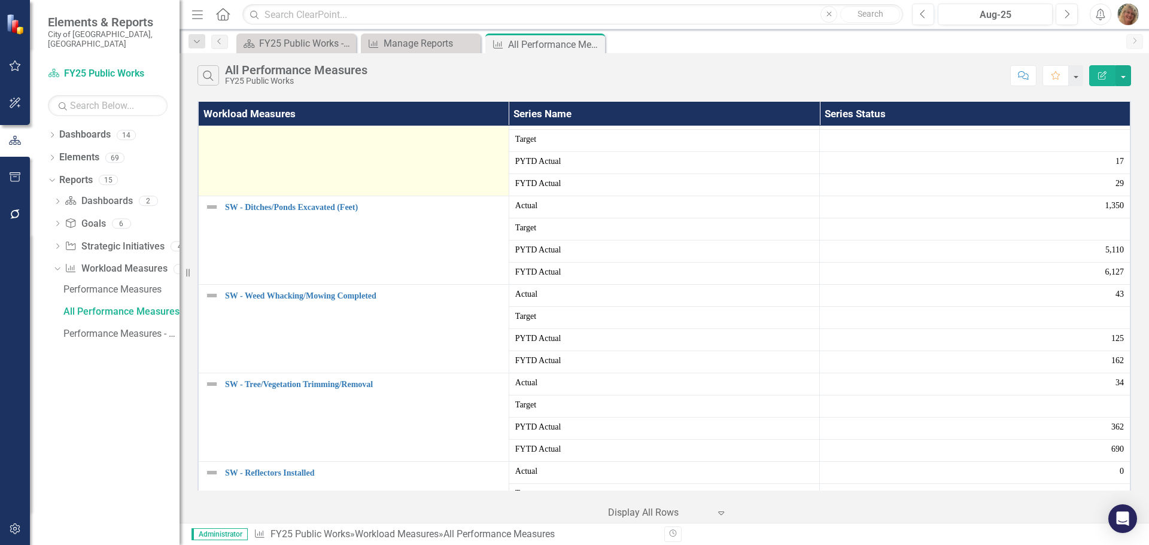
scroll to position [1257, 0]
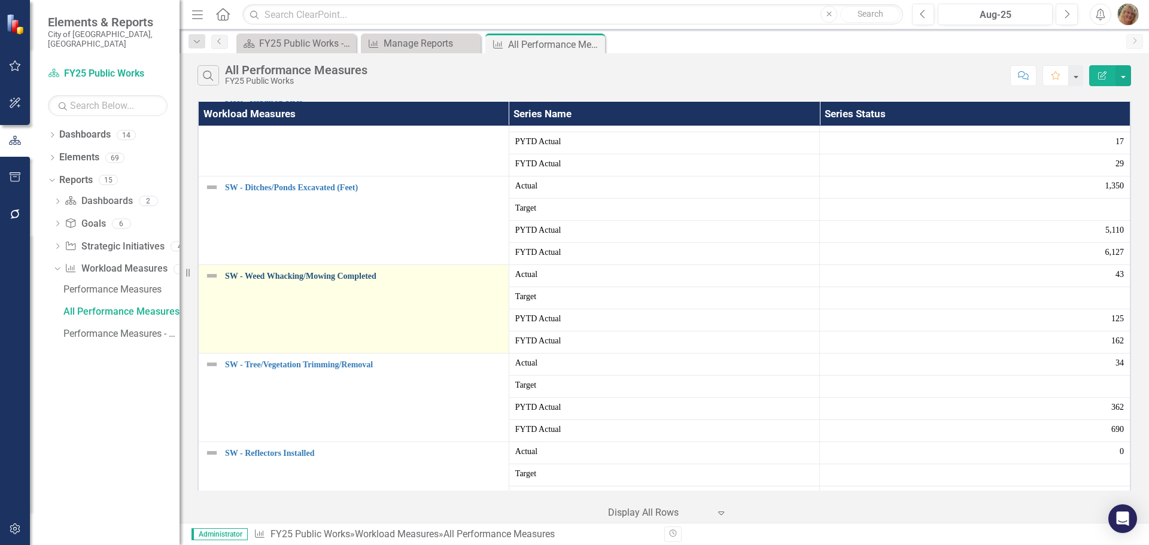
click at [294, 277] on link "SW - Weed Whacking/Mowing Completed" at bounding box center [364, 276] width 278 height 9
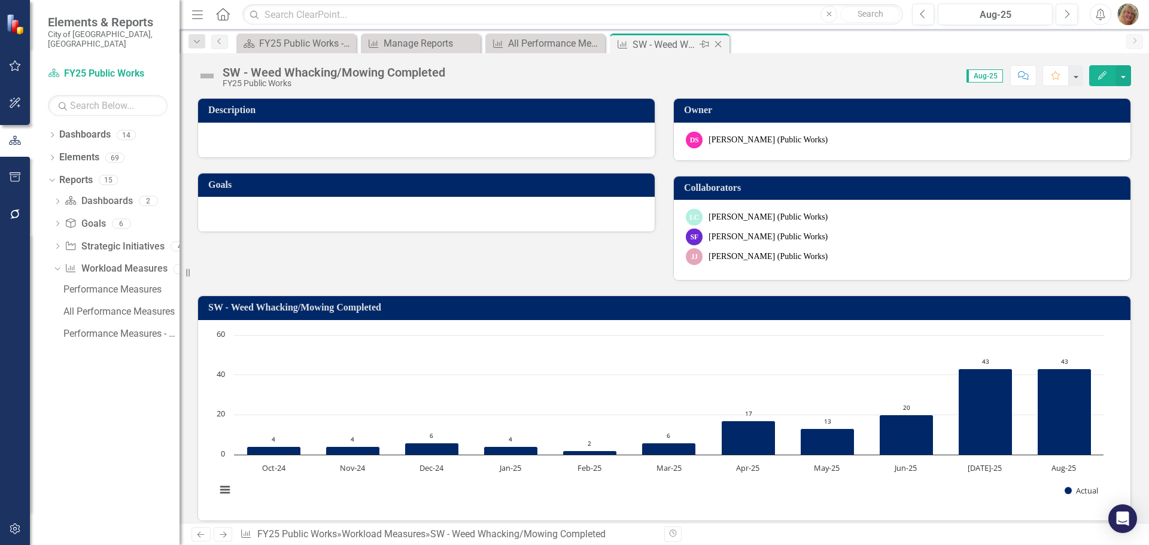
click at [720, 44] on icon "Close" at bounding box center [718, 45] width 12 height 10
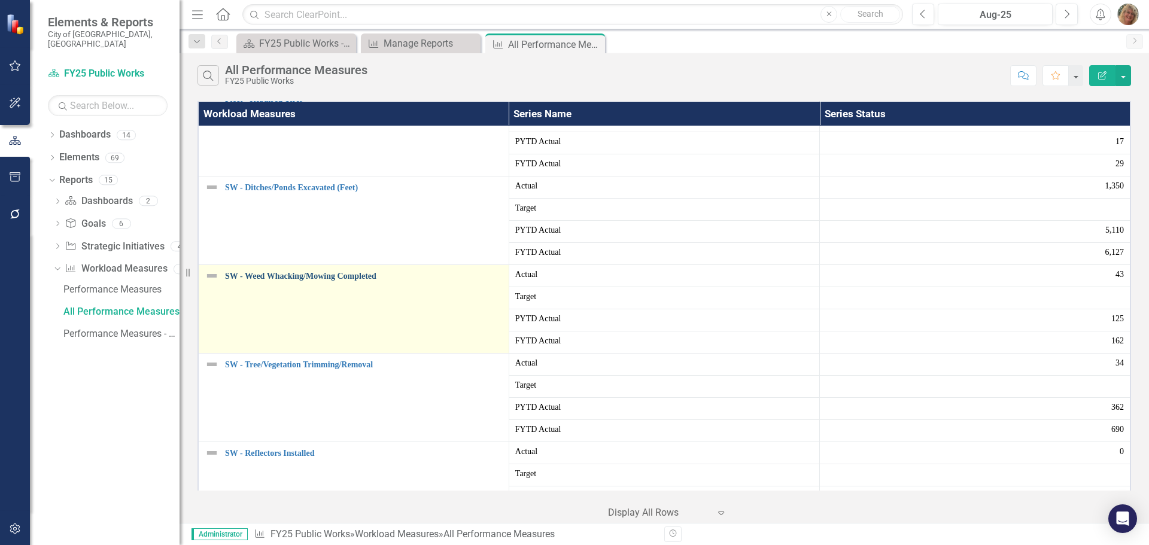
scroll to position [1197, 0]
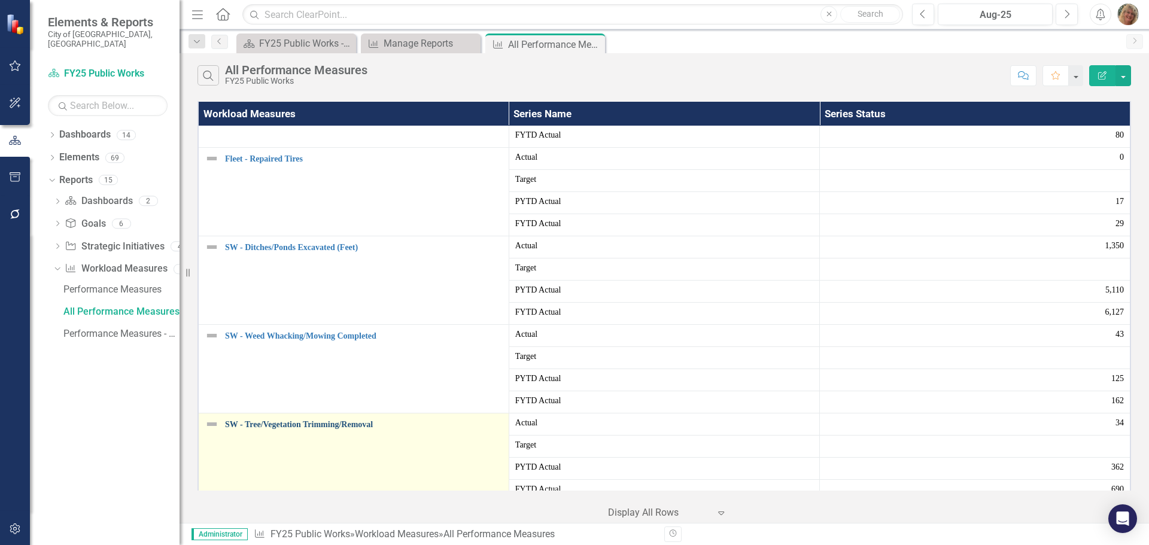
click at [264, 423] on link "SW - Tree/Vegetation Trimming/Removal" at bounding box center [364, 424] width 278 height 9
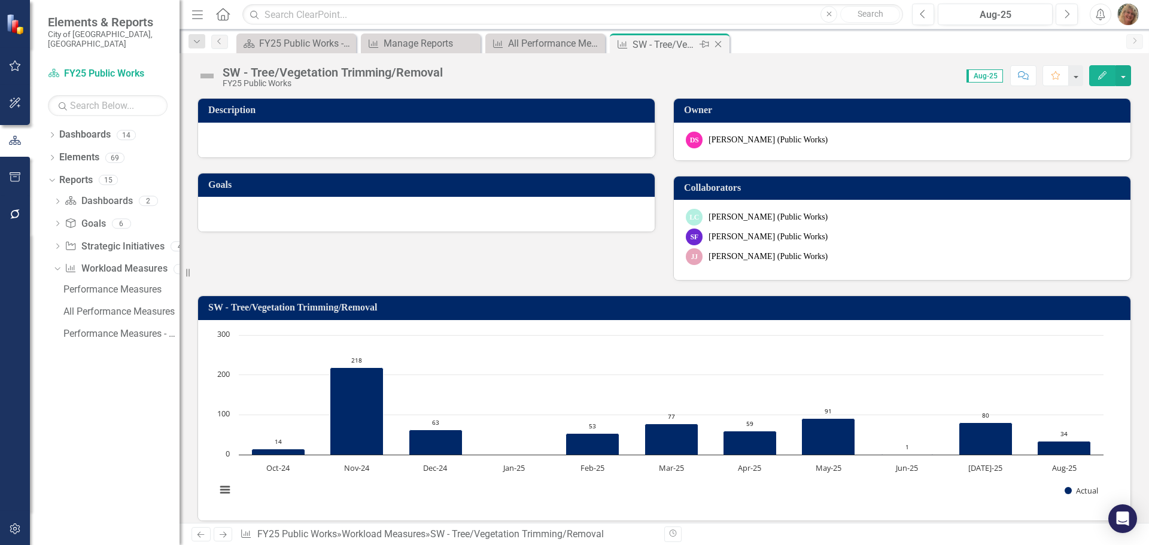
click at [719, 47] on icon "Close" at bounding box center [718, 45] width 12 height 10
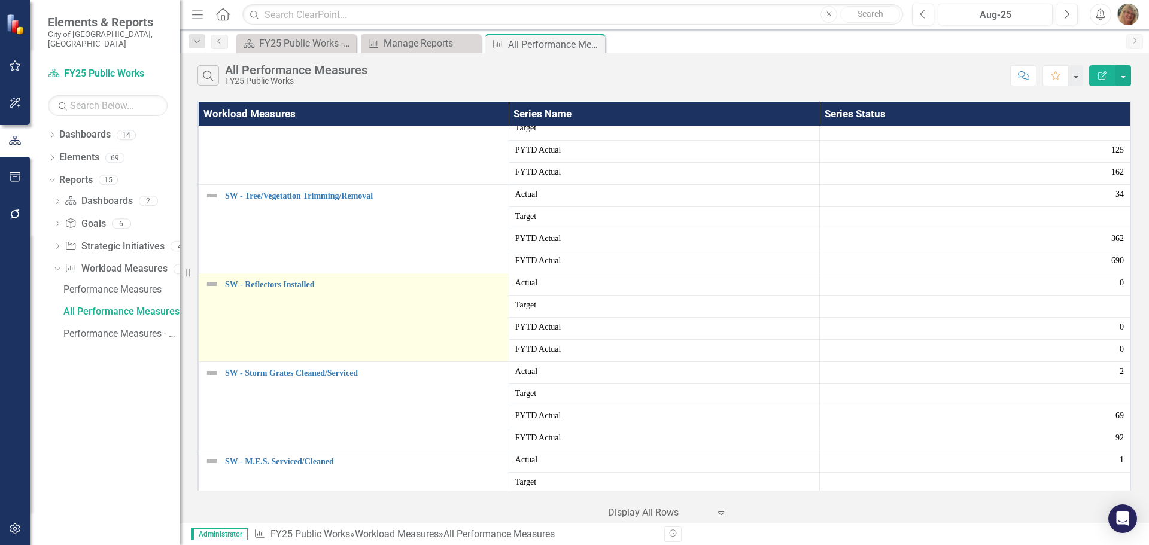
scroll to position [1437, 0]
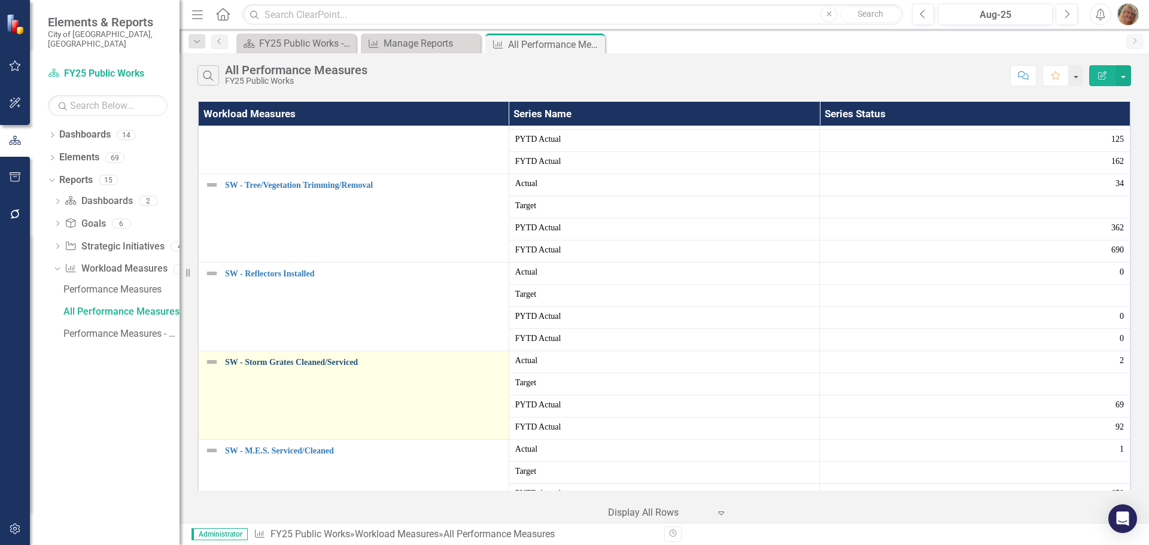
click at [290, 363] on link "SW - Storm Grates Cleaned/Serviced" at bounding box center [364, 362] width 278 height 9
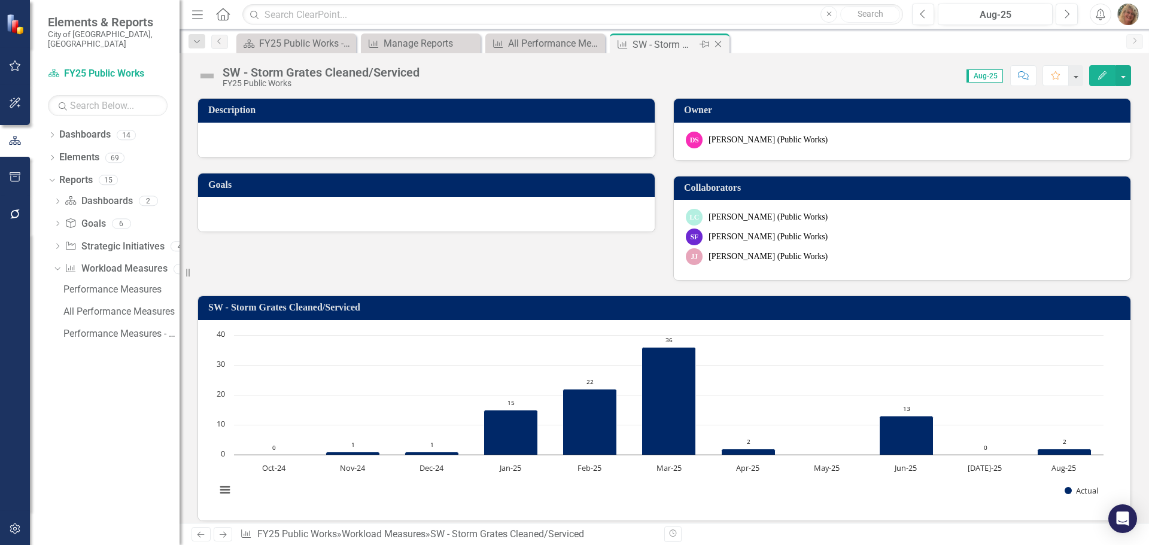
click at [721, 43] on icon "Close" at bounding box center [718, 45] width 12 height 10
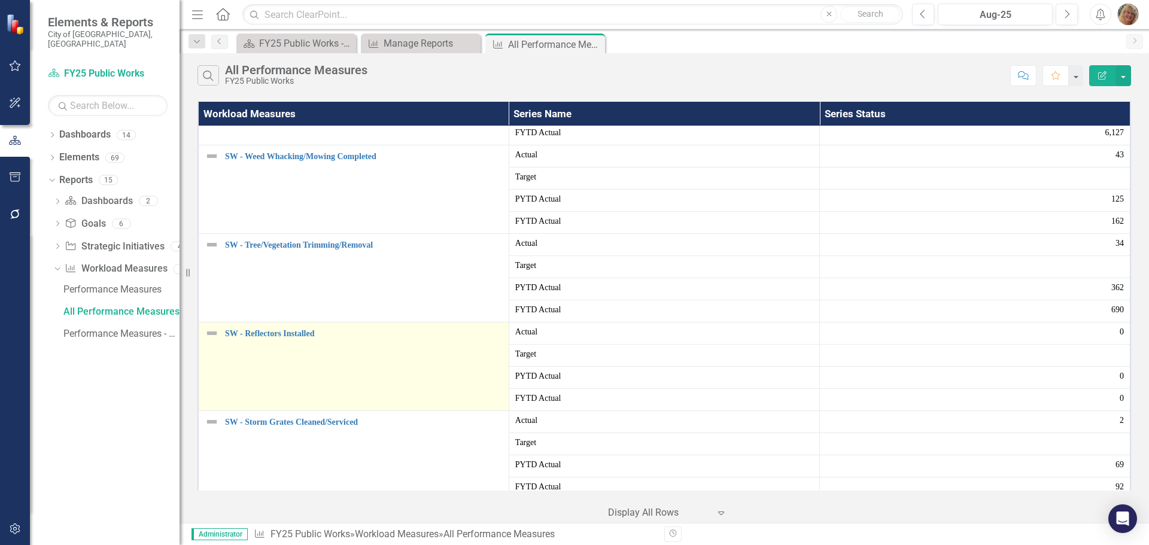
scroll to position [1497, 0]
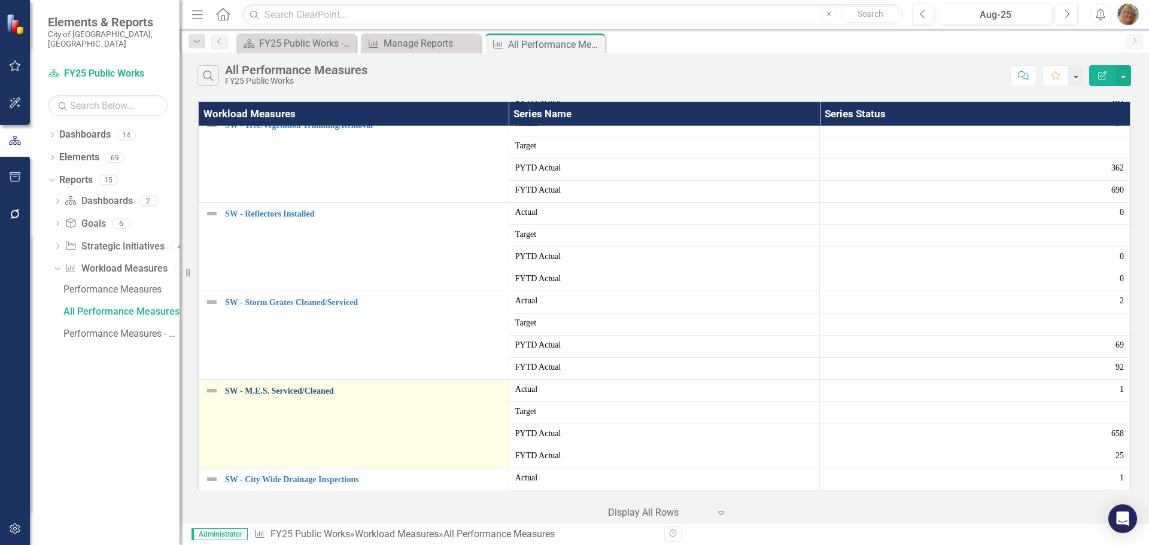
click at [299, 390] on link "SW - M.E.S. Serviced/Cleaned" at bounding box center [364, 391] width 278 height 9
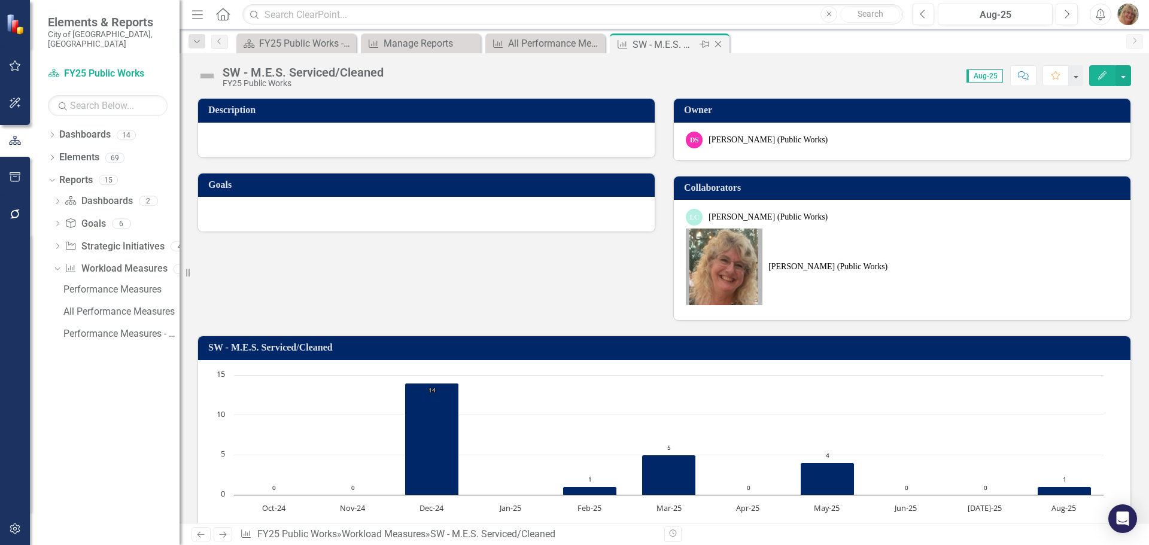
click at [720, 41] on icon "Close" at bounding box center [718, 45] width 12 height 10
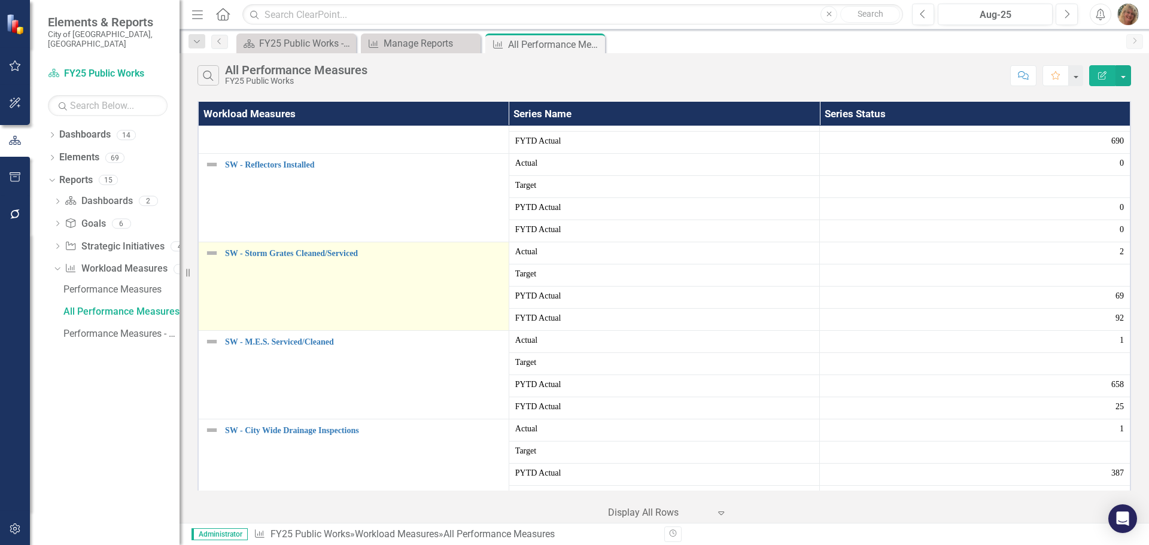
scroll to position [1556, 0]
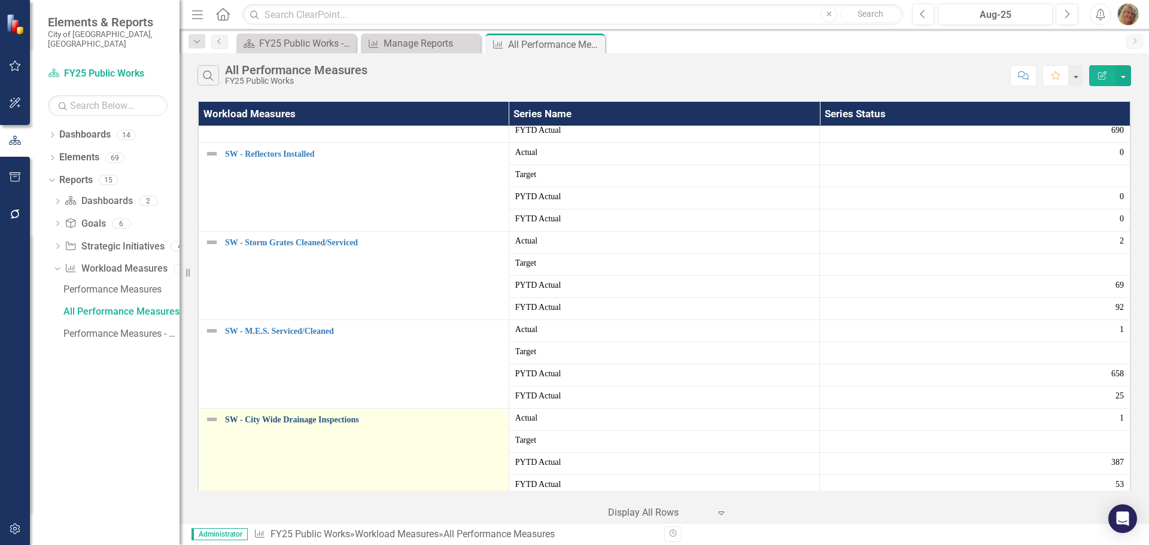
click at [290, 421] on link "SW - City Wide Drainage Inspections" at bounding box center [364, 419] width 278 height 9
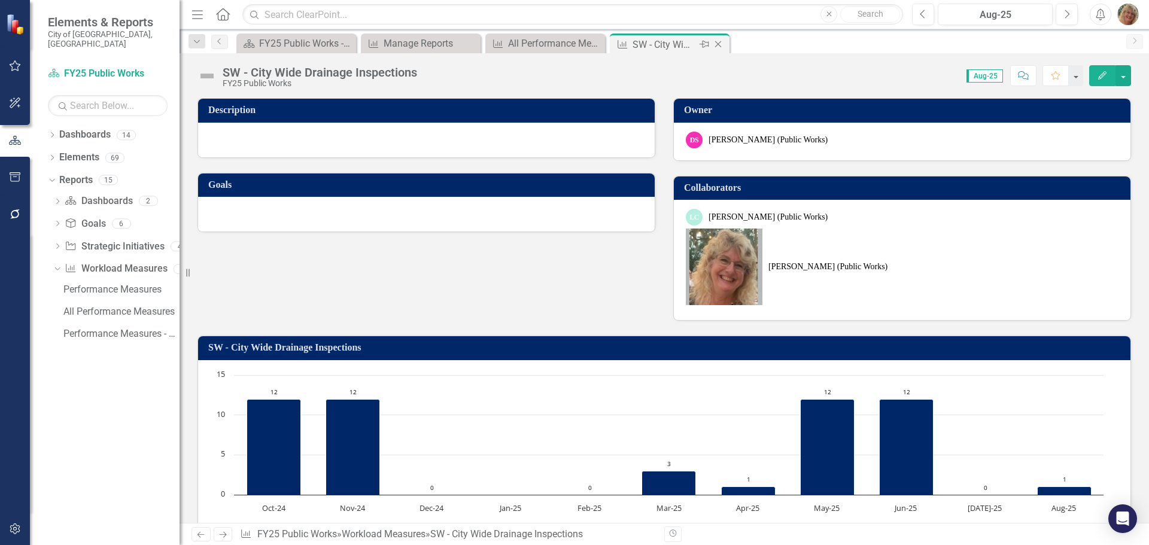
click at [721, 45] on icon "Close" at bounding box center [718, 45] width 12 height 10
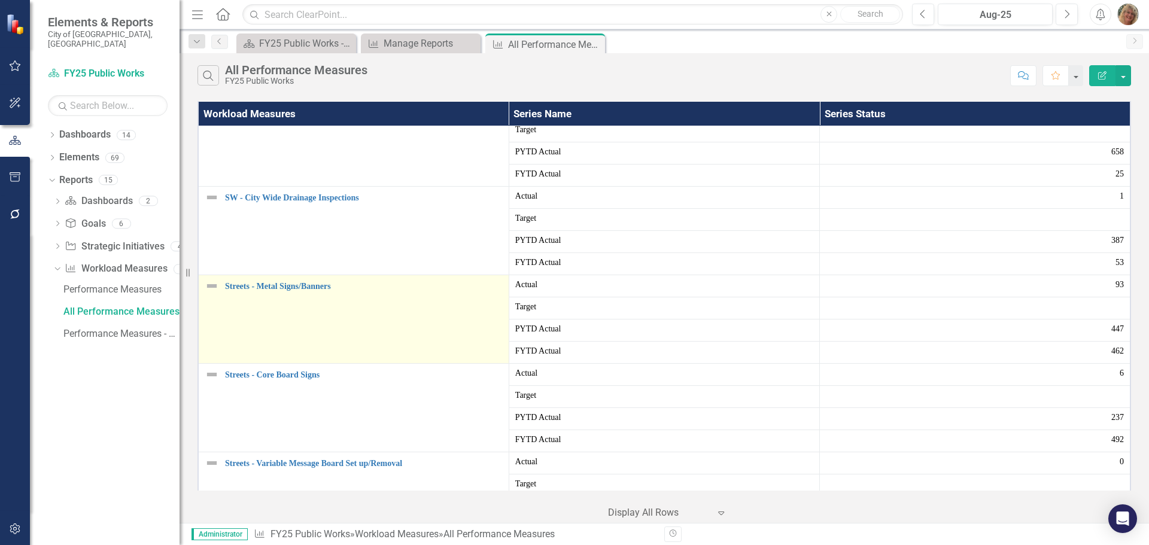
scroll to position [1796, 0]
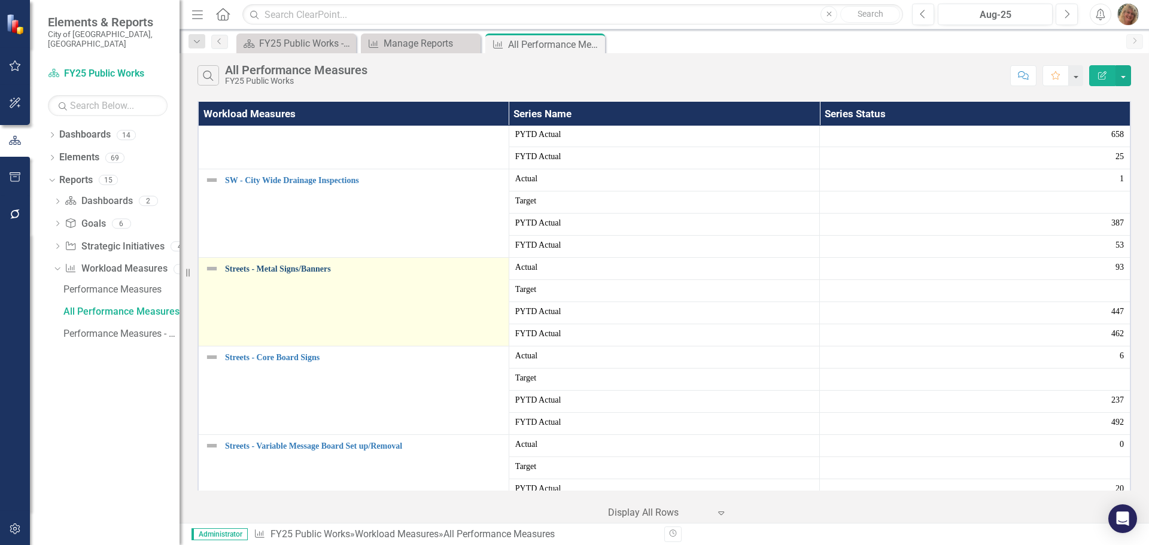
click at [296, 272] on link "Streets - Metal Signs/Banners" at bounding box center [364, 269] width 278 height 9
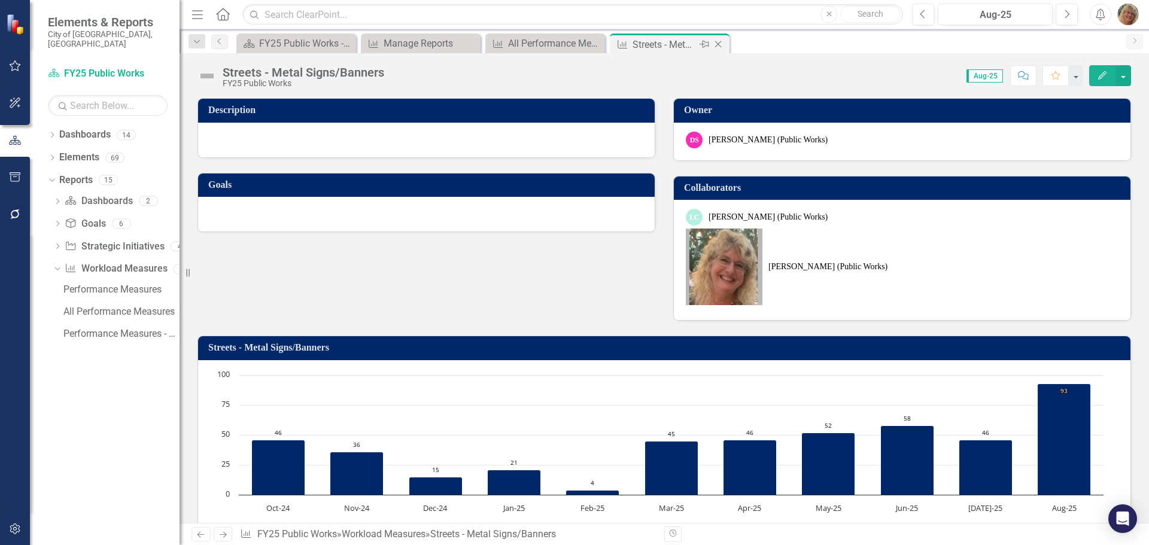
click at [718, 44] on icon "Close" at bounding box center [718, 45] width 12 height 10
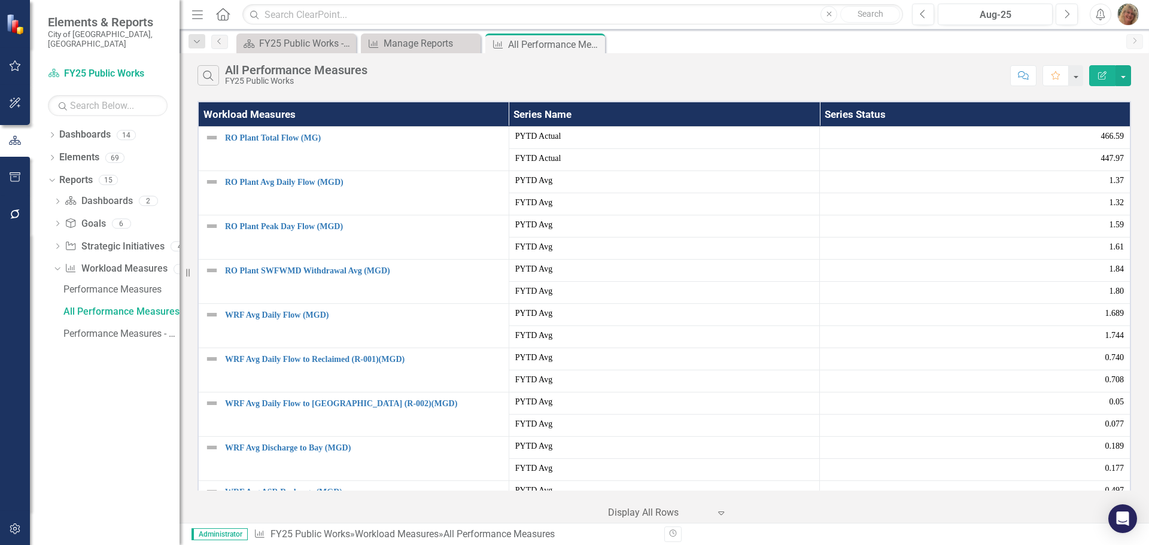
scroll to position [2335, 0]
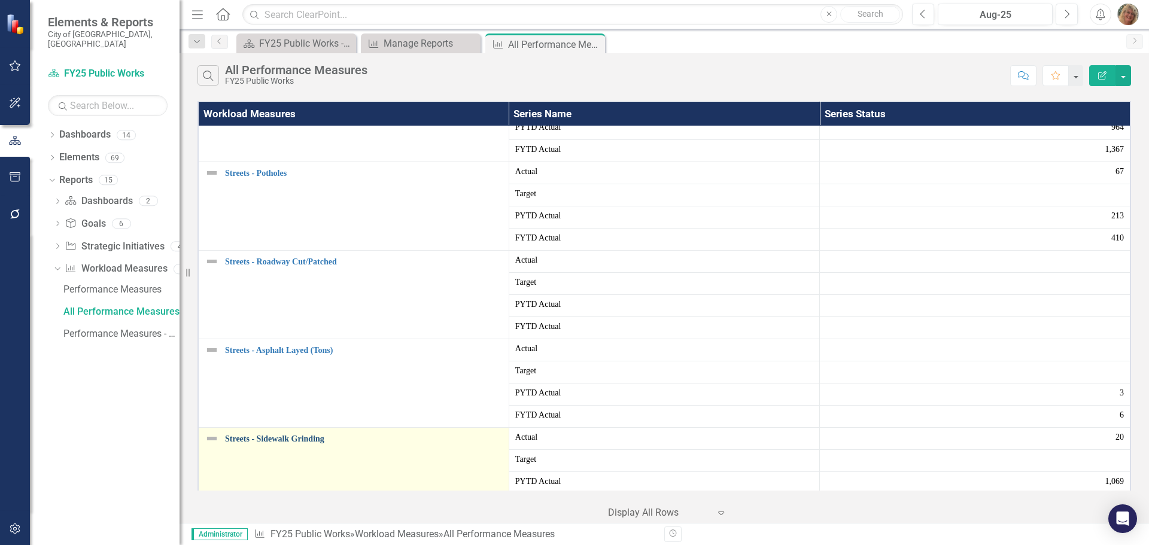
click at [271, 439] on link "Streets - Sidewalk Grinding" at bounding box center [364, 439] width 278 height 9
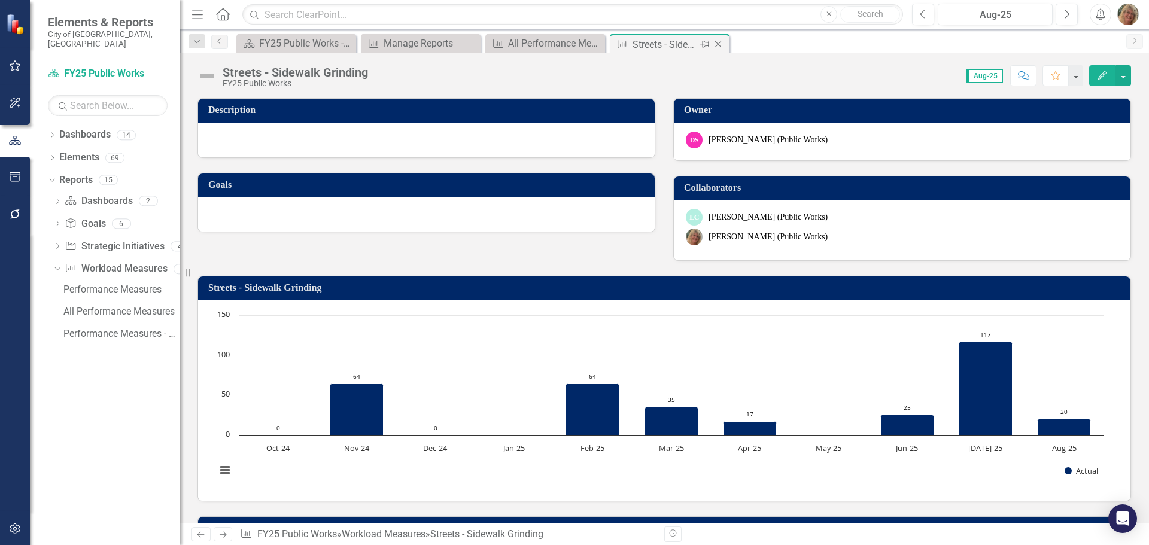
click at [719, 44] on icon "Close" at bounding box center [718, 45] width 12 height 10
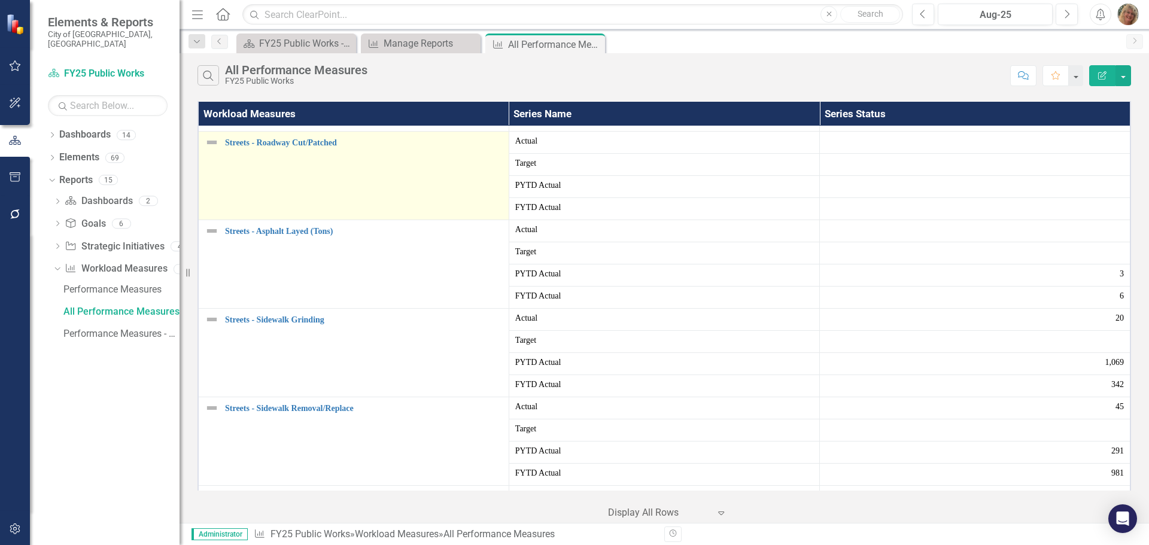
scroll to position [2454, 0]
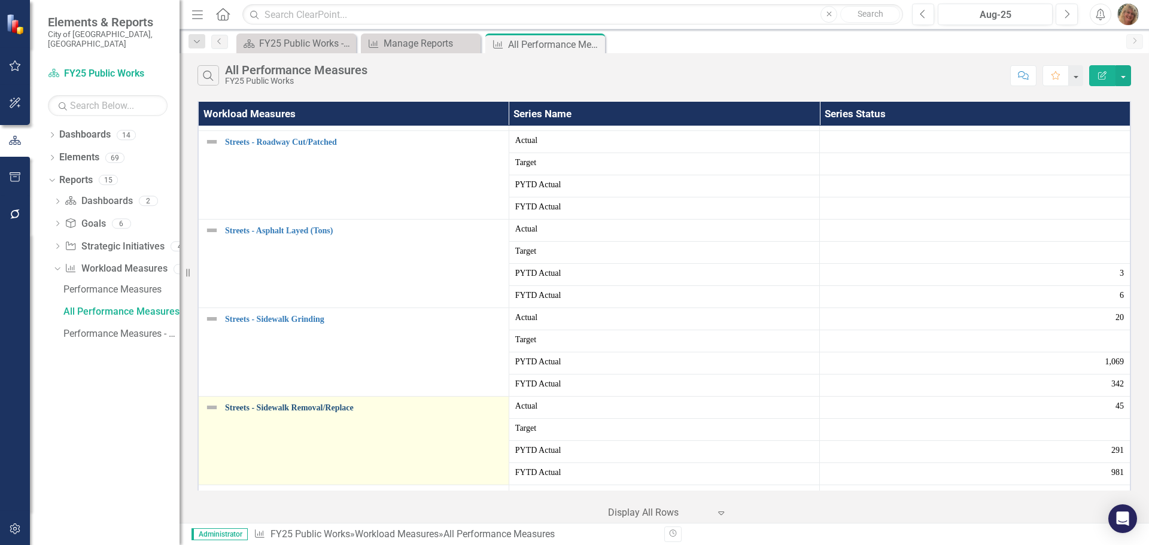
click at [260, 406] on link "Streets - Sidewalk Removal/Replace" at bounding box center [364, 407] width 278 height 9
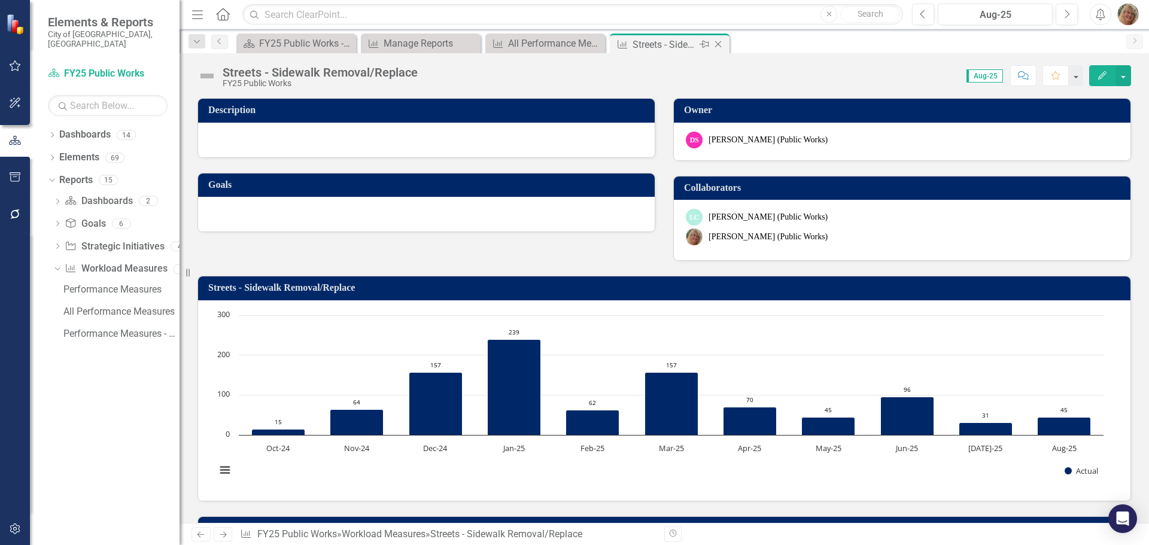
click at [717, 44] on icon "Close" at bounding box center [718, 45] width 12 height 10
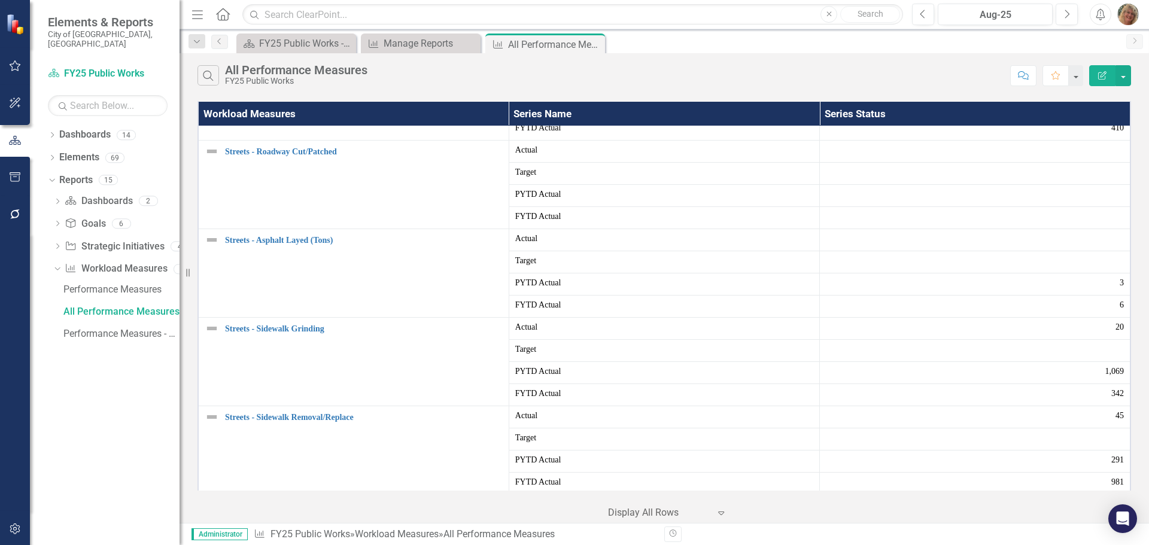
scroll to position [2514, 0]
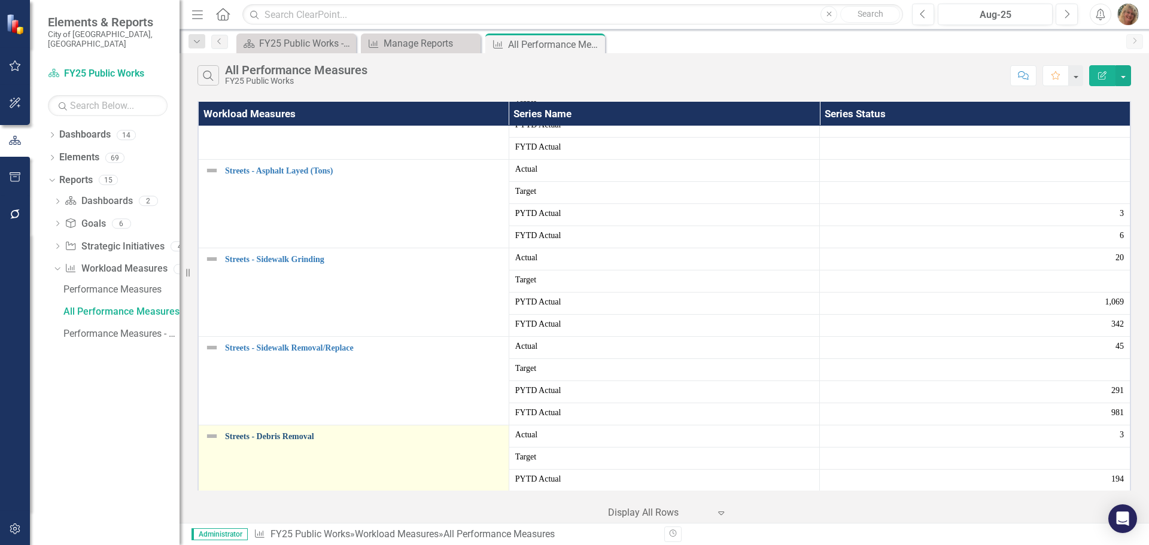
click at [269, 435] on link "Streets - Debris Removal" at bounding box center [364, 436] width 278 height 9
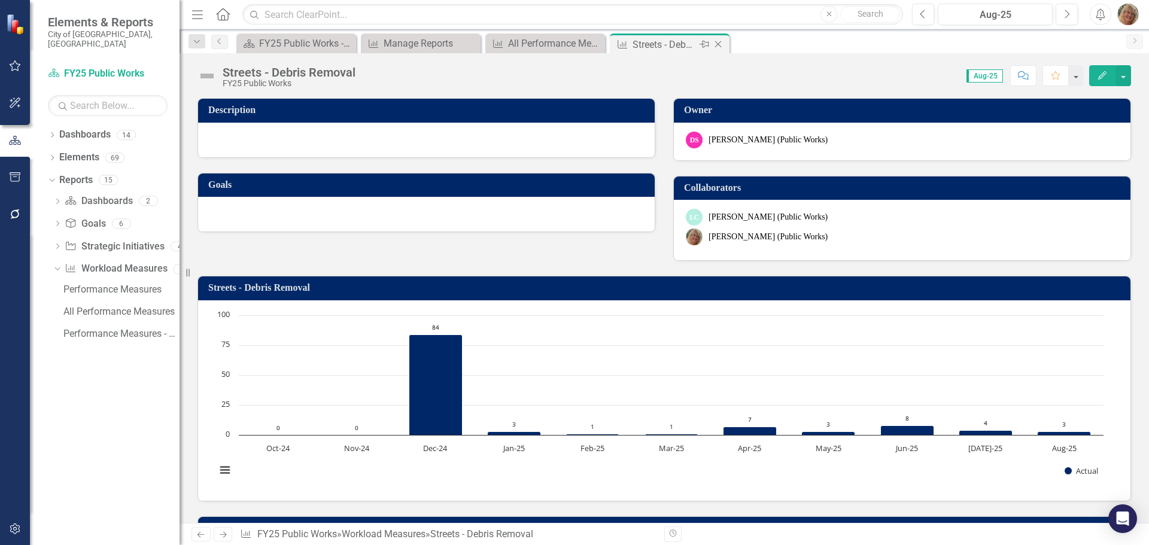
click at [719, 42] on icon "Close" at bounding box center [718, 45] width 12 height 10
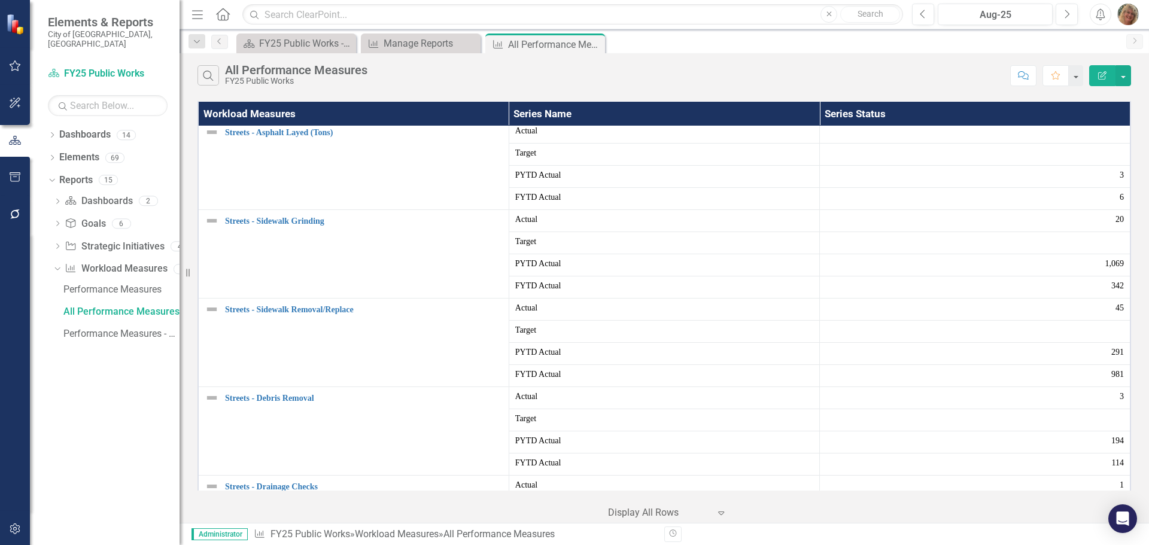
scroll to position [2574, 0]
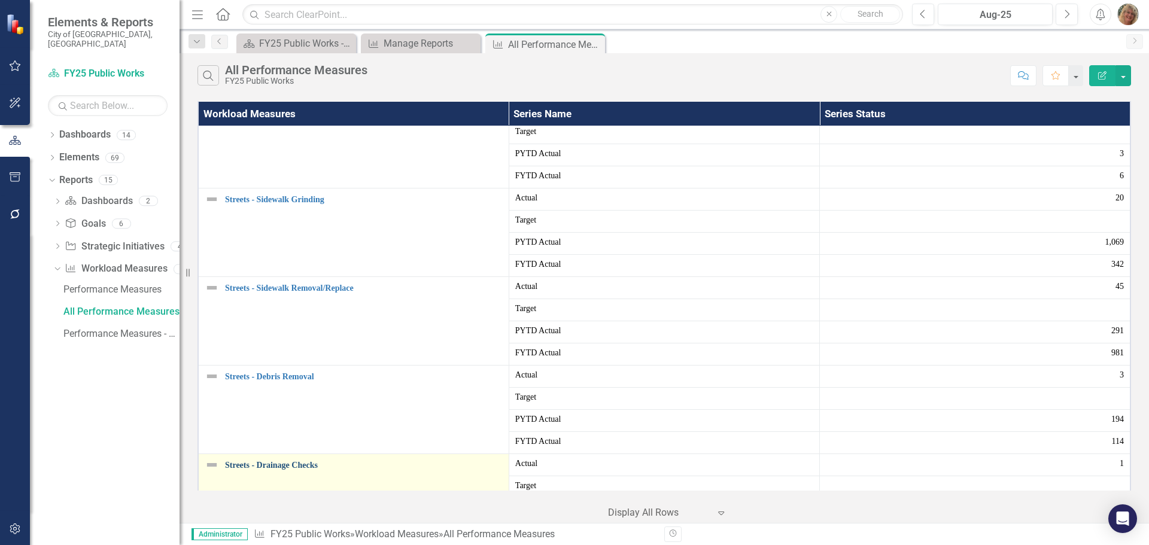
click at [271, 461] on link "Streets - Drainage Checks" at bounding box center [364, 465] width 278 height 9
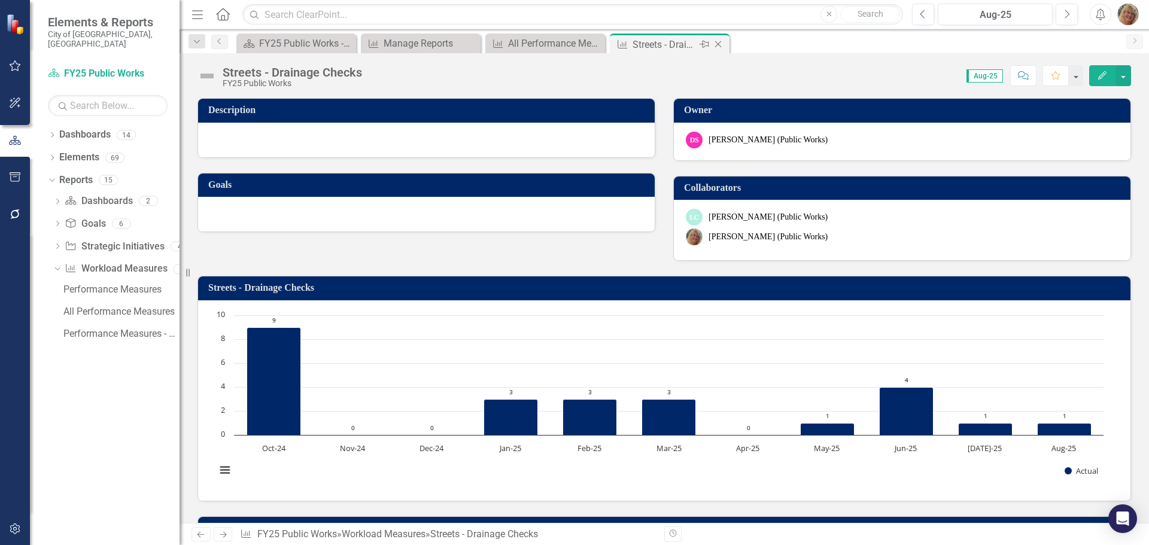
click at [720, 44] on icon "Close" at bounding box center [718, 45] width 12 height 10
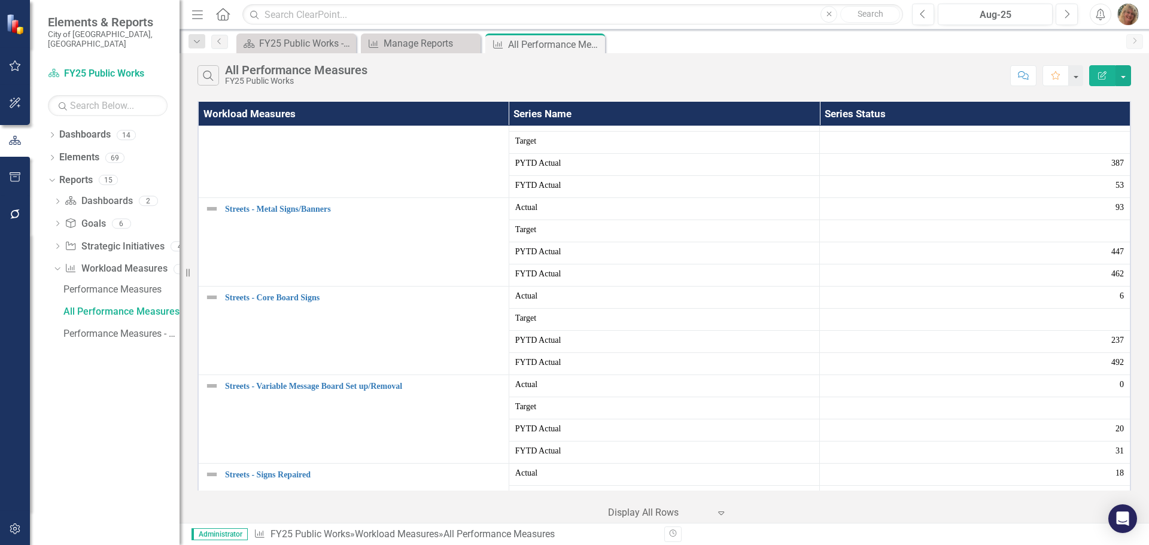
scroll to position [1676, 0]
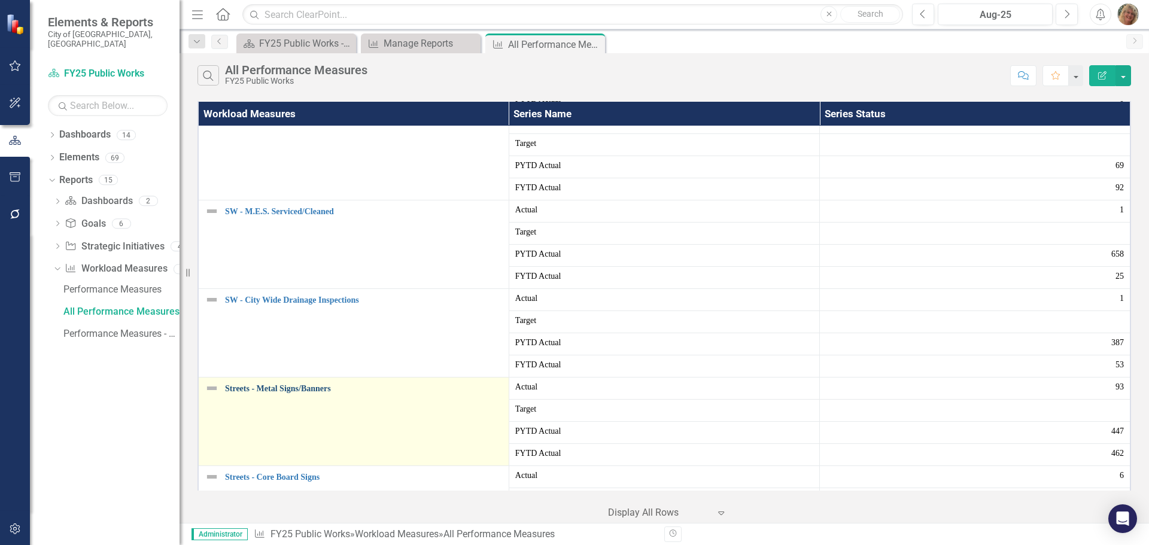
click at [266, 390] on link "Streets - Metal Signs/Banners" at bounding box center [364, 388] width 278 height 9
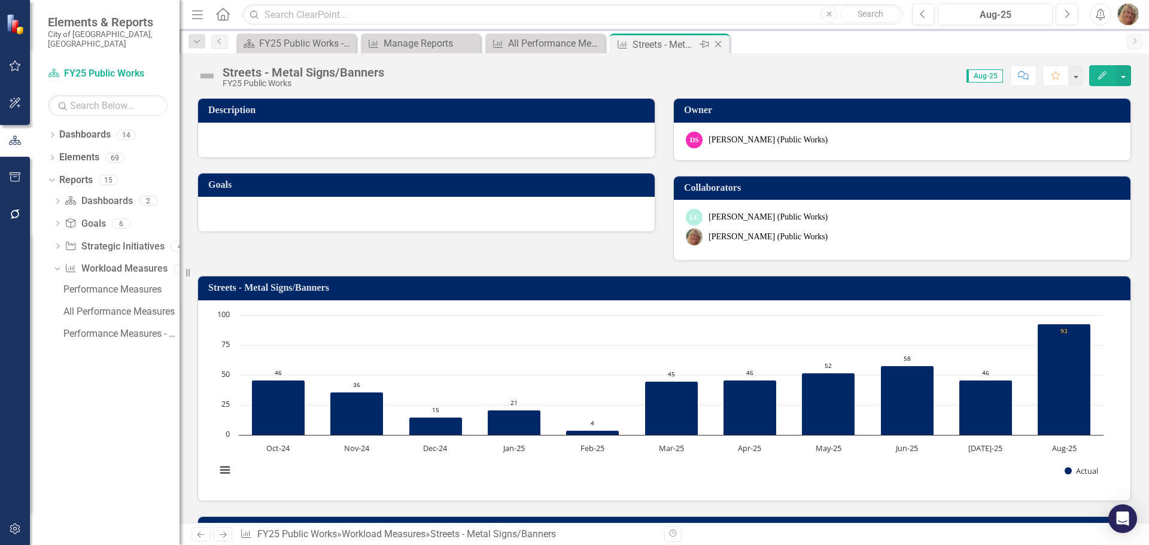
click at [720, 44] on icon "Close" at bounding box center [718, 45] width 12 height 10
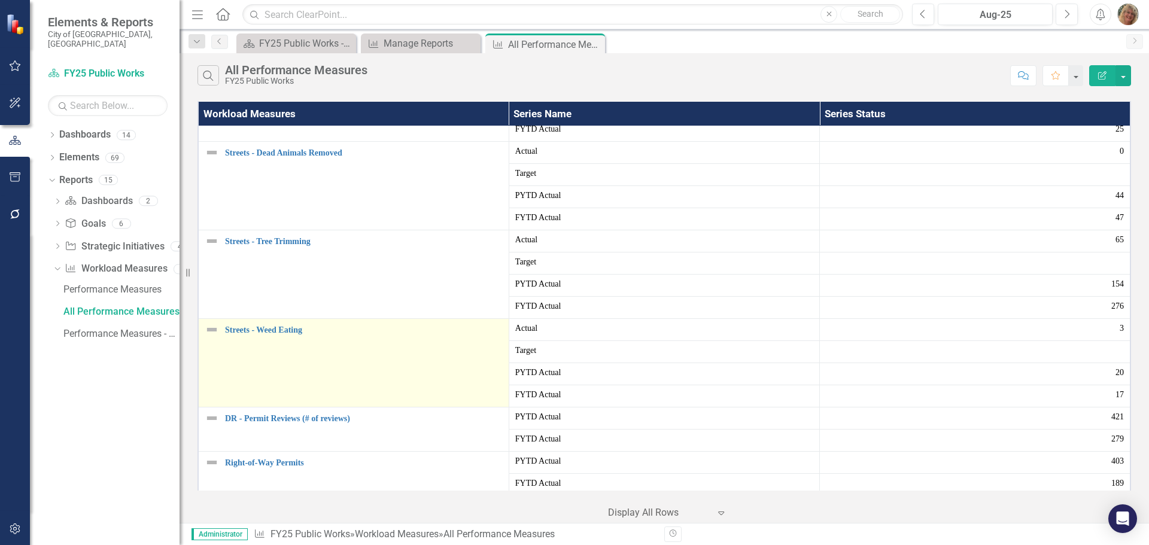
scroll to position [3025, 0]
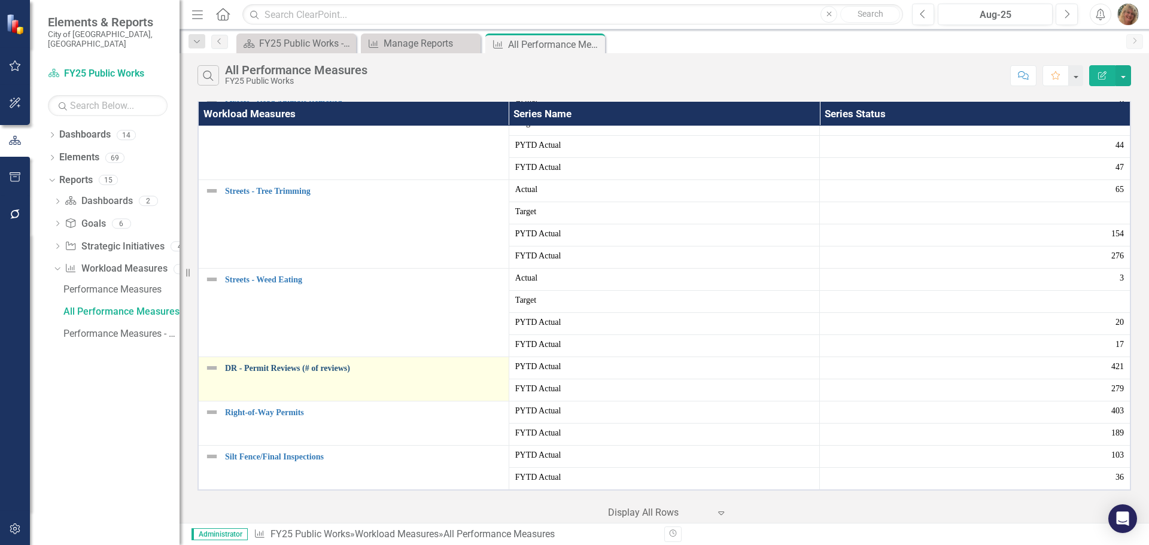
click at [266, 371] on link "DR - Permit Reviews (# of reviews)" at bounding box center [364, 368] width 278 height 9
